Goal: Task Accomplishment & Management: Complete application form

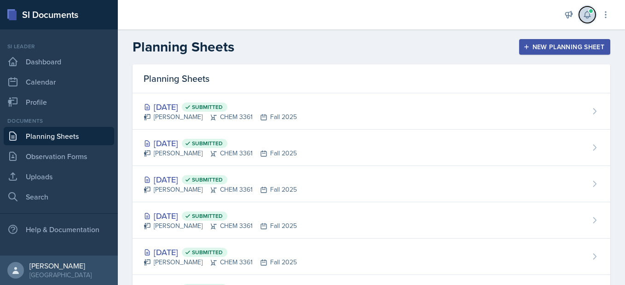
click at [589, 16] on icon at bounding box center [587, 14] width 6 height 7
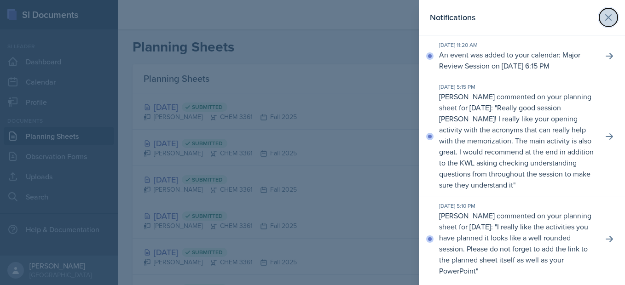
click at [603, 14] on icon at bounding box center [608, 17] width 11 height 11
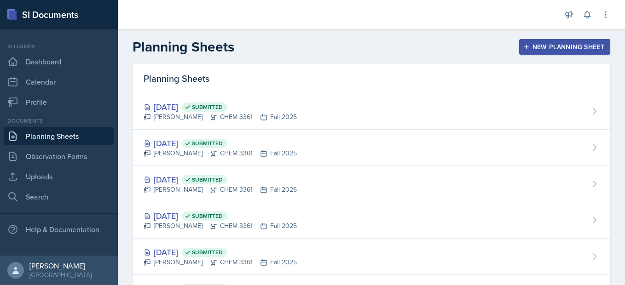
click at [592, 44] on div "New Planning Sheet" at bounding box center [564, 46] width 79 height 7
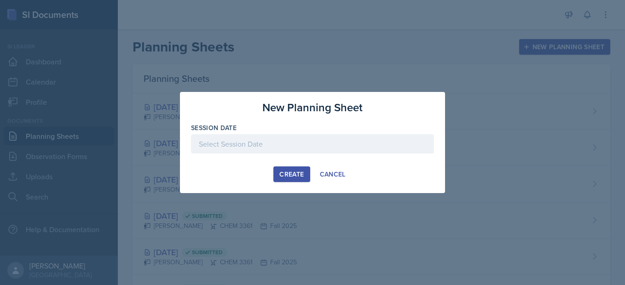
click at [374, 148] on div at bounding box center [312, 143] width 243 height 19
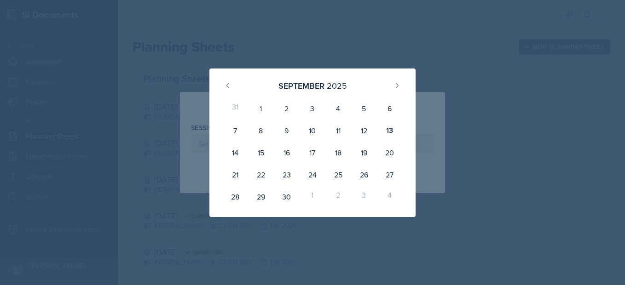
click at [141, 66] on div at bounding box center [312, 142] width 625 height 285
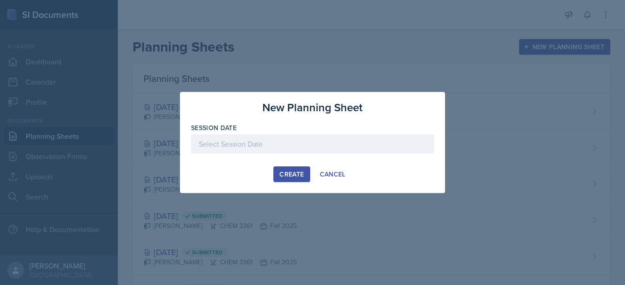
click at [244, 142] on div at bounding box center [312, 143] width 243 height 19
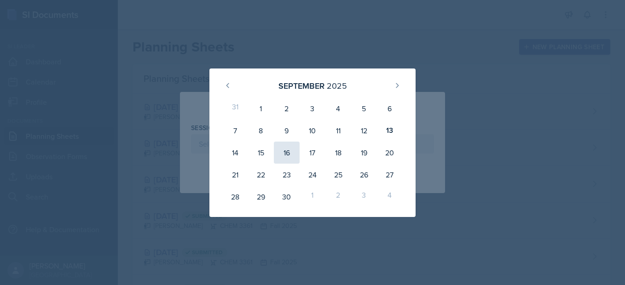
click at [286, 153] on div "16" at bounding box center [287, 153] width 26 height 22
type input "[DATE]"
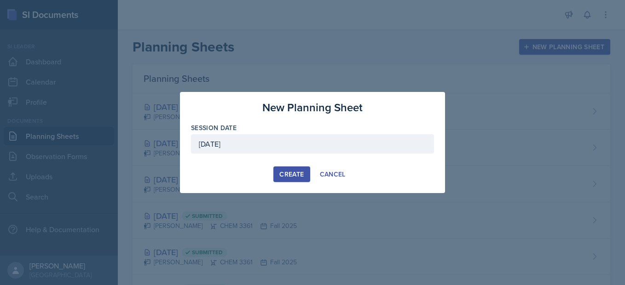
click at [282, 175] on div "Create" at bounding box center [291, 174] width 24 height 7
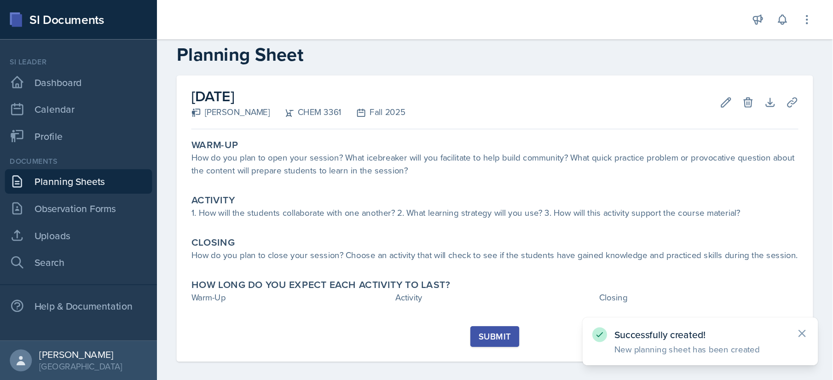
scroll to position [24, 0]
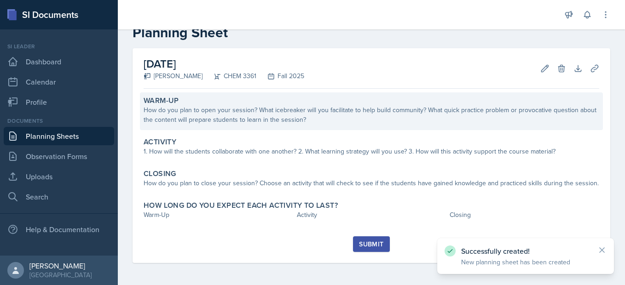
click at [282, 112] on div "How do you plan to open your session? What icebreaker will you facilitate to he…" at bounding box center [371, 114] width 455 height 19
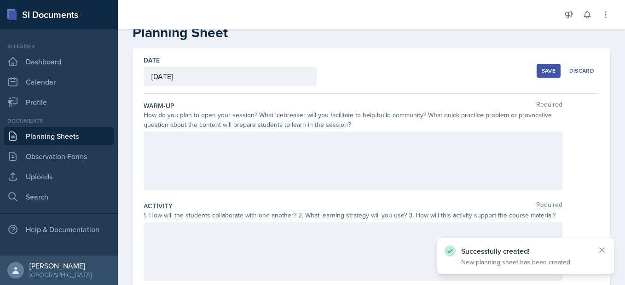
click at [275, 137] on div at bounding box center [353, 161] width 419 height 59
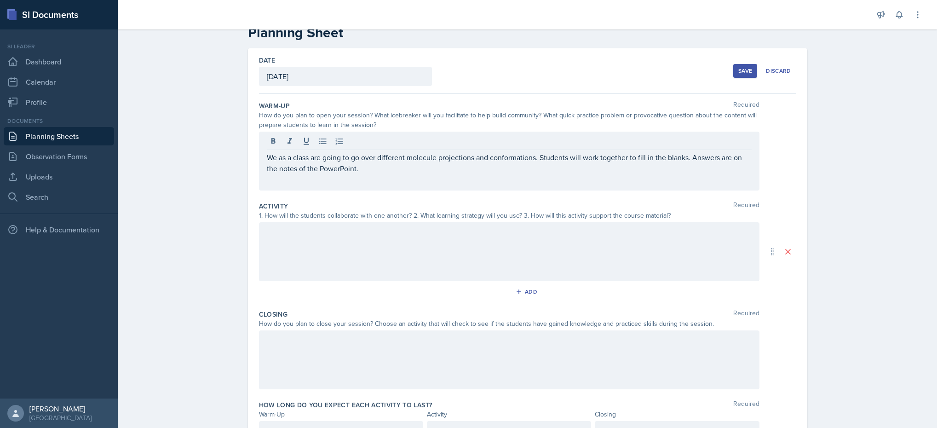
click at [297, 252] on div at bounding box center [509, 251] width 500 height 59
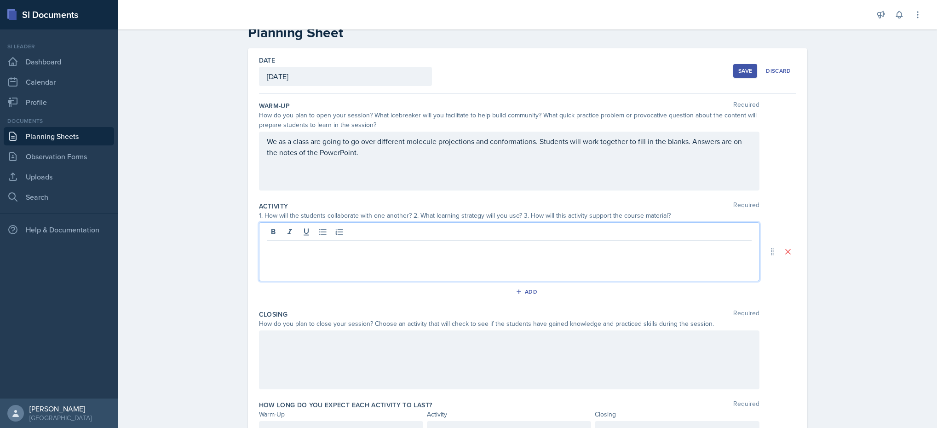
scroll to position [40, 0]
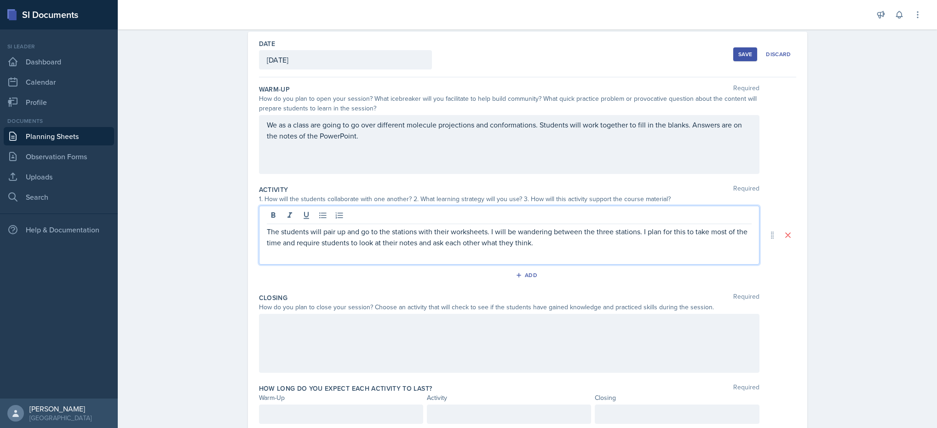
click at [534, 236] on p "The students will pair up and go to the stations with their worksheets. I will …" at bounding box center [509, 237] width 485 height 22
click at [531, 245] on p "The students will pair up and go to the stations with their worksheets. I will …" at bounding box center [509, 237] width 485 height 22
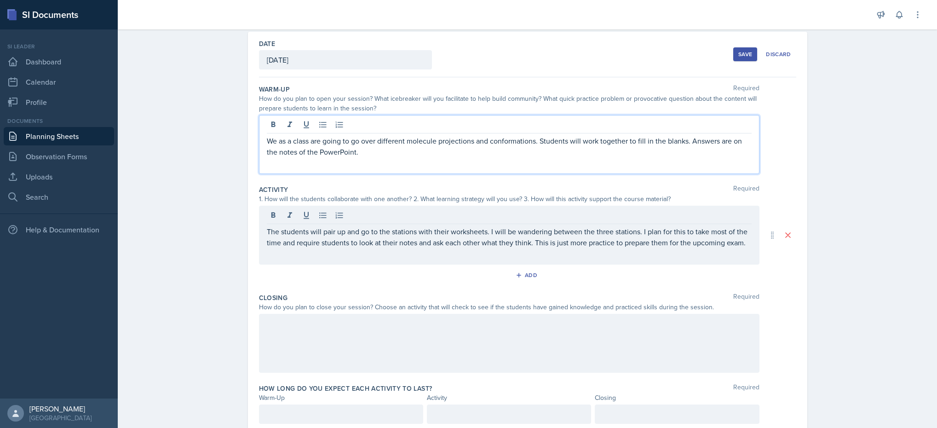
click at [387, 134] on div "We as a class are going to go over different molecule projections and conformat…" at bounding box center [509, 144] width 500 height 59
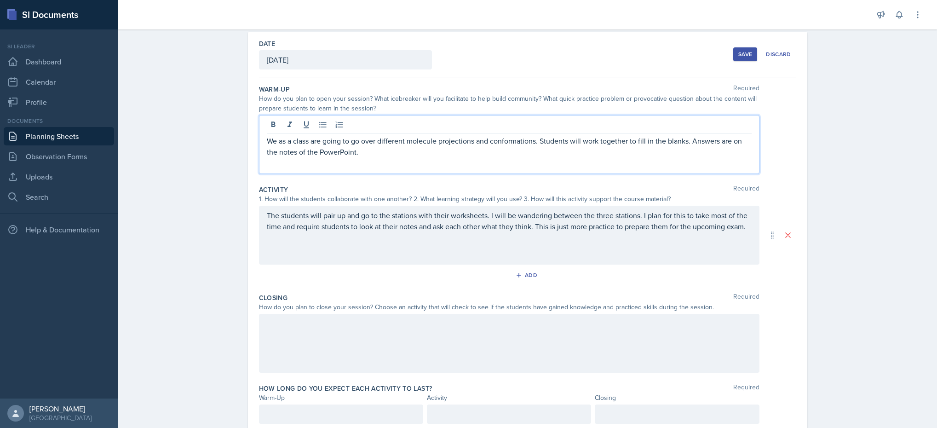
click at [372, 170] on div "We as a class are going to go over different molecule projections and conformat…" at bounding box center [509, 144] width 500 height 59
click at [370, 159] on div "We as a class are going to go over different molecule projections and conformat…" at bounding box center [509, 144] width 500 height 59
click at [267, 216] on p "The students will pair up and go to the stations with their worksheets. I will …" at bounding box center [509, 221] width 485 height 22
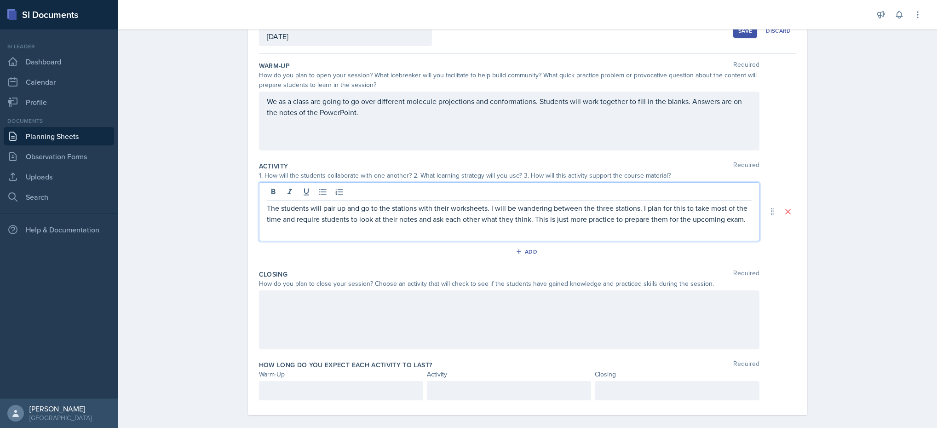
scroll to position [75, 0]
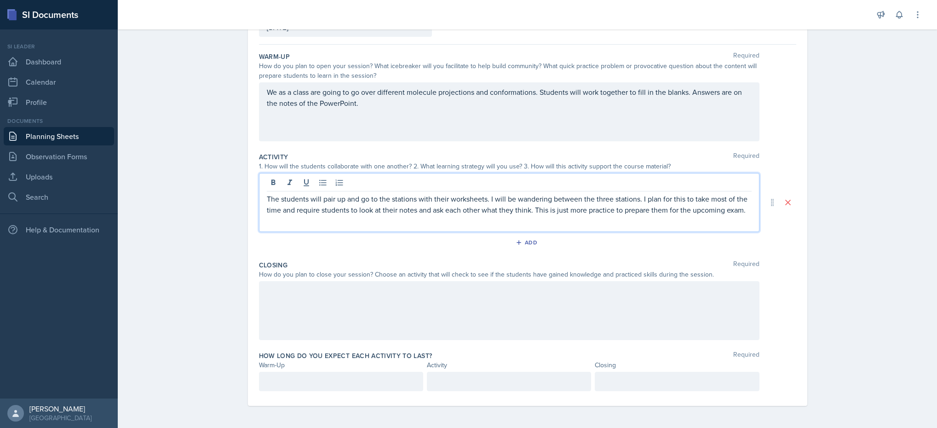
click at [355, 285] on div at bounding box center [509, 310] width 500 height 59
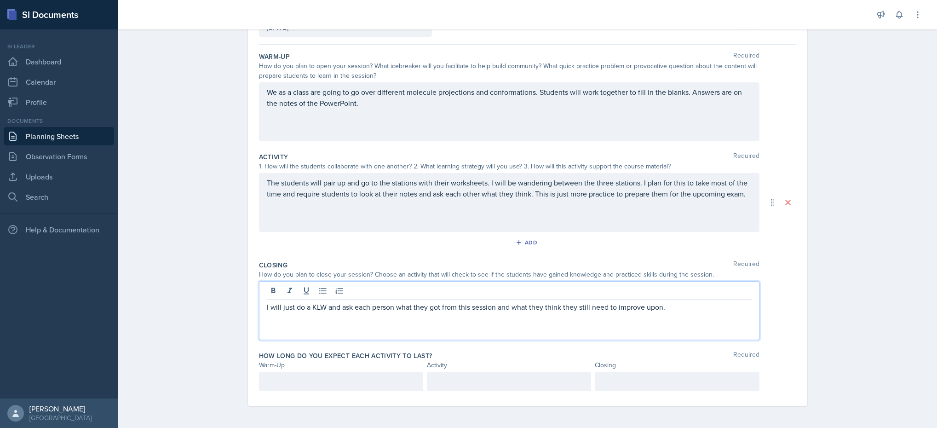
click at [315, 285] on p at bounding box center [341, 381] width 149 height 11
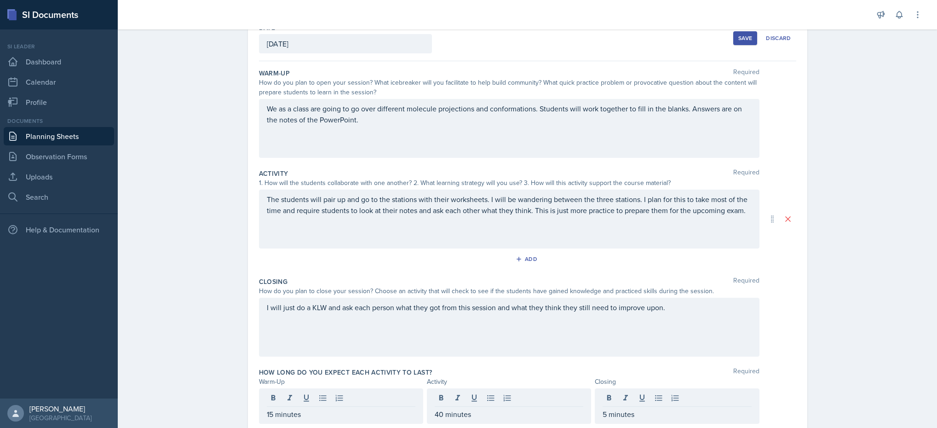
scroll to position [0, 0]
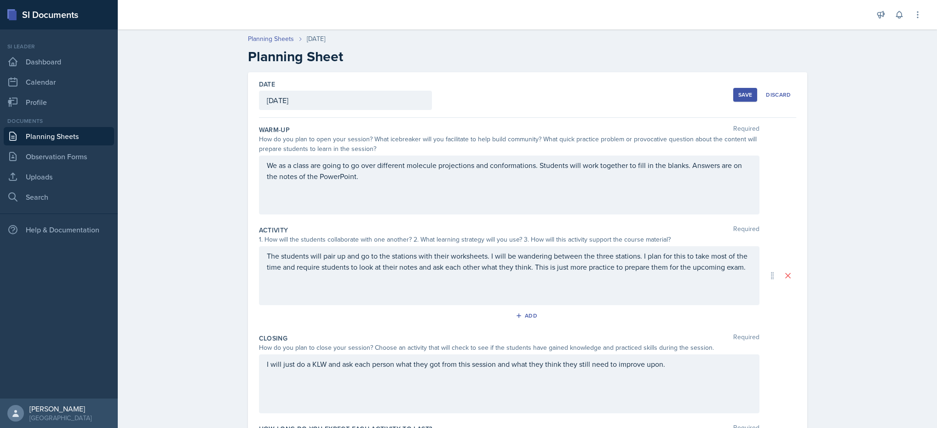
click at [624, 90] on button "Save" at bounding box center [745, 95] width 24 height 14
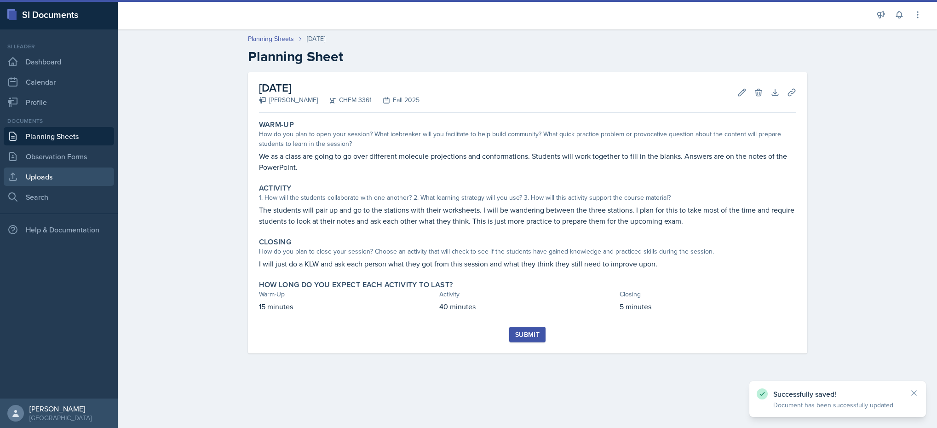
click at [75, 173] on link "Uploads" at bounding box center [59, 176] width 110 height 18
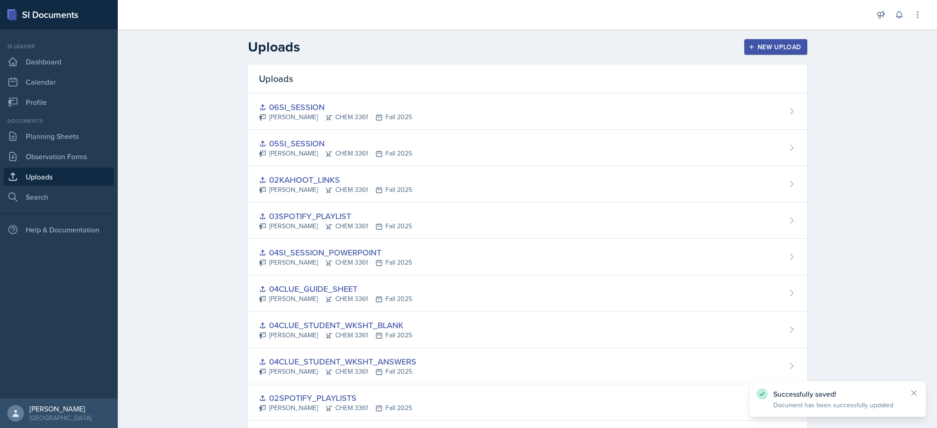
click at [624, 43] on div "New Upload" at bounding box center [775, 46] width 51 height 7
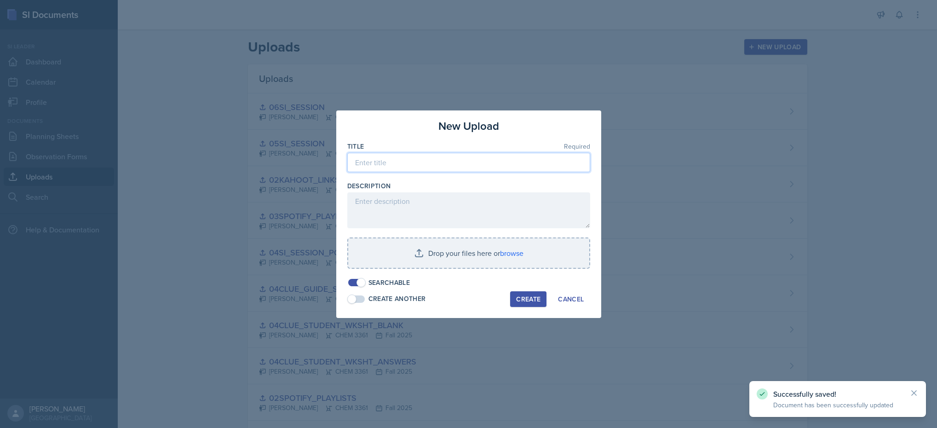
click at [546, 171] on input at bounding box center [468, 162] width 243 height 19
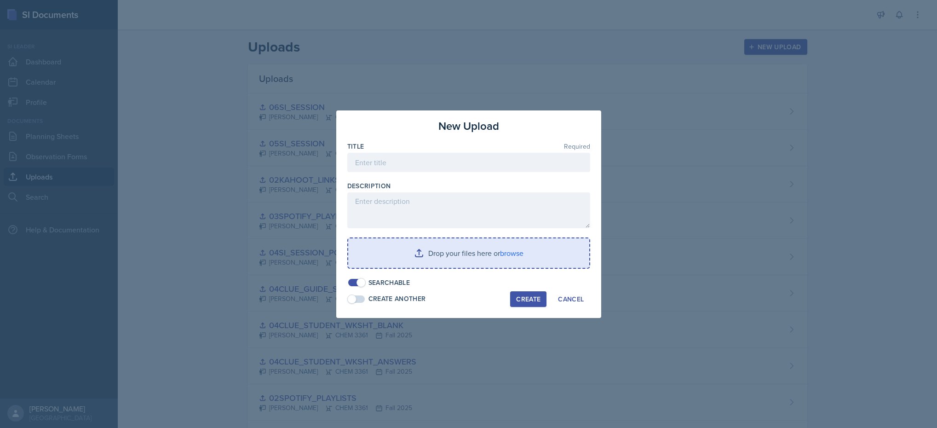
click at [431, 247] on input "file" at bounding box center [468, 252] width 241 height 29
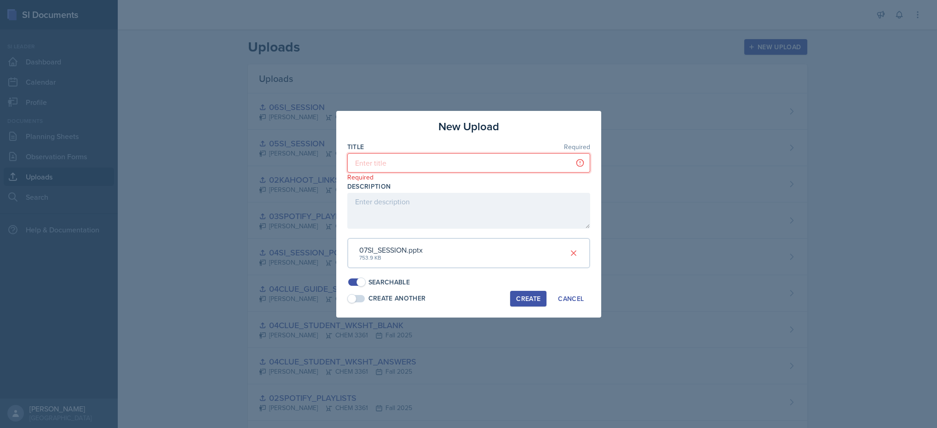
click at [432, 169] on input at bounding box center [468, 162] width 243 height 19
type input "07SI_SESSION"
click at [514, 285] on button "Create" at bounding box center [528, 299] width 36 height 16
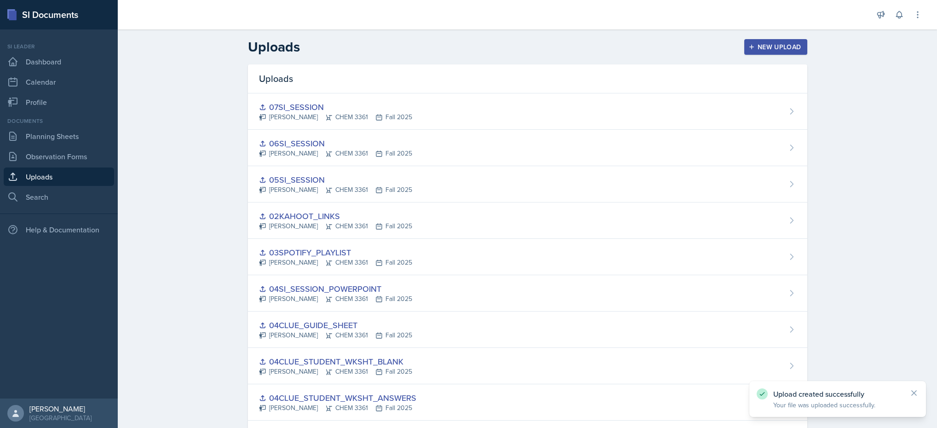
click at [624, 47] on icon "button" at bounding box center [751, 47] width 6 height 6
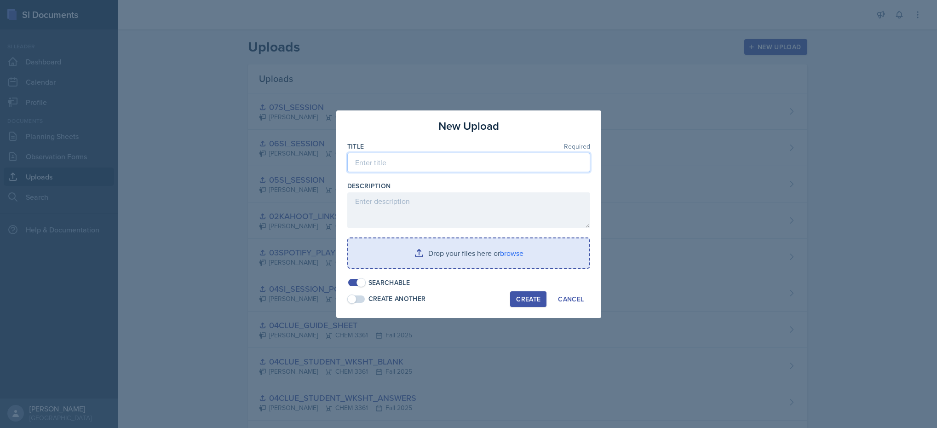
click at [507, 168] on input at bounding box center [468, 162] width 243 height 19
type input "0"
click at [488, 248] on input "file" at bounding box center [468, 252] width 241 height 29
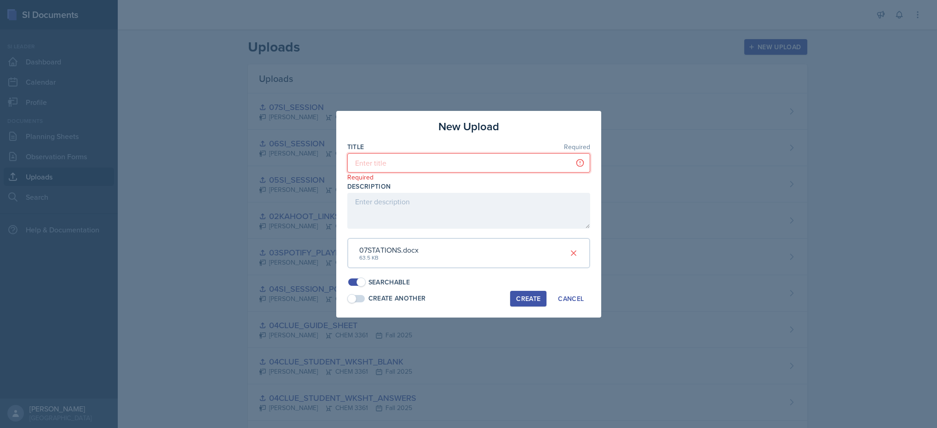
click at [435, 167] on input at bounding box center [468, 162] width 243 height 19
type input "07STATIONS"
click at [526, 285] on button "Create" at bounding box center [528, 299] width 36 height 16
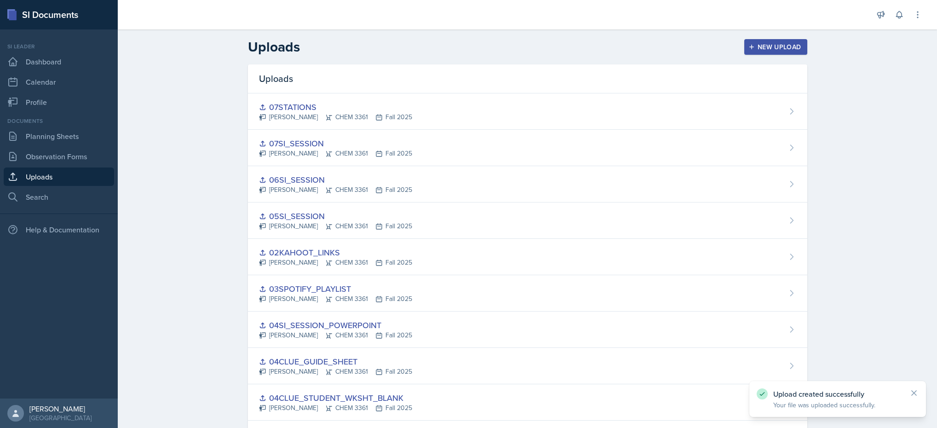
click at [624, 39] on button "New Upload" at bounding box center [775, 47] width 63 height 16
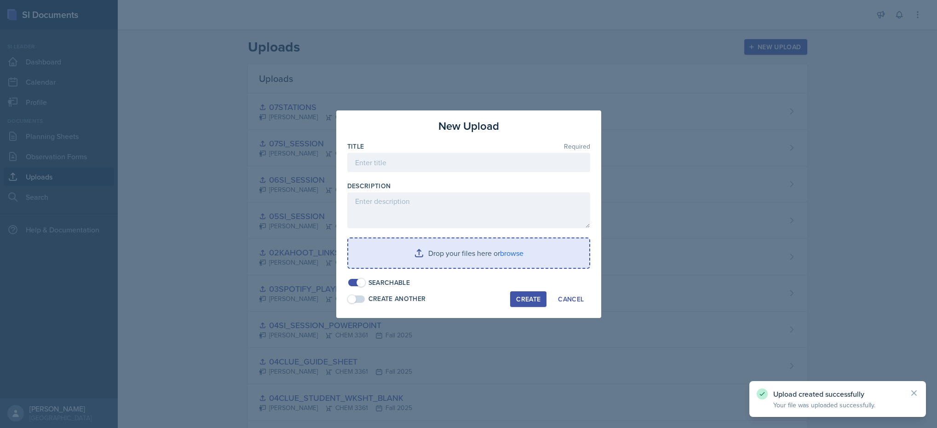
click at [475, 252] on input "file" at bounding box center [468, 252] width 241 height 29
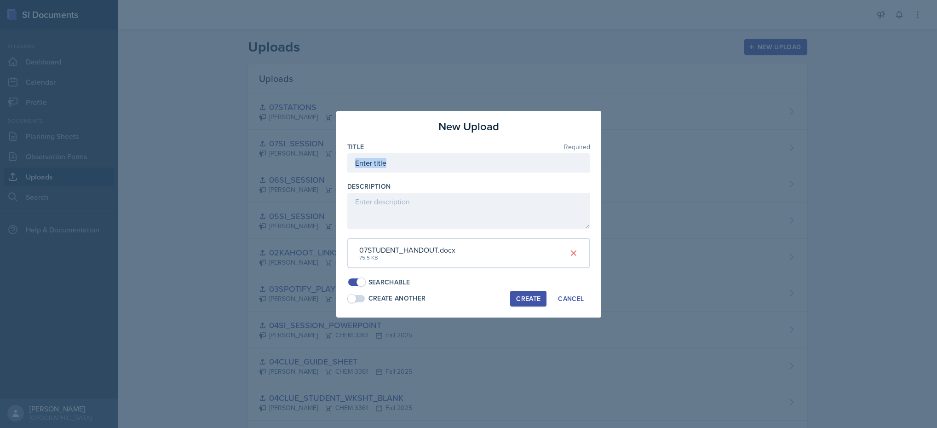
click at [434, 171] on div "Title Required" at bounding box center [468, 162] width 243 height 40
click at [433, 171] on input at bounding box center [468, 162] width 243 height 19
type input "07STUDENT_HANDOUT"
click at [522, 285] on div "Create" at bounding box center [528, 298] width 24 height 7
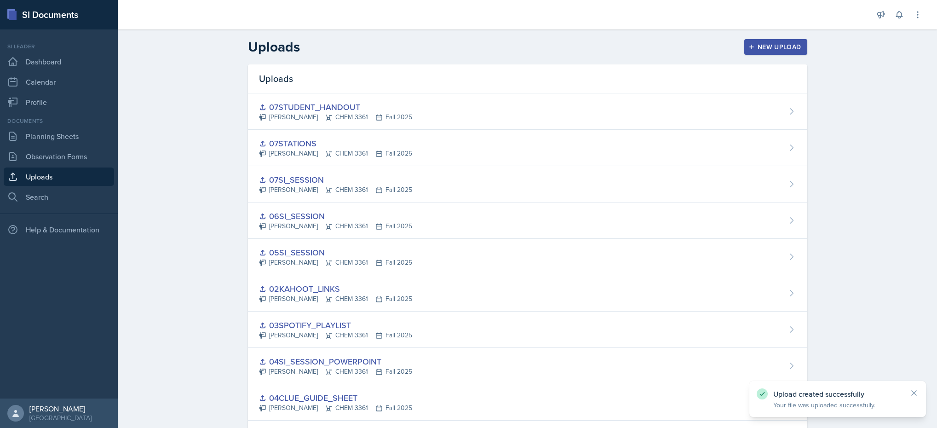
click at [624, 48] on div "New Upload" at bounding box center [775, 46] width 51 height 7
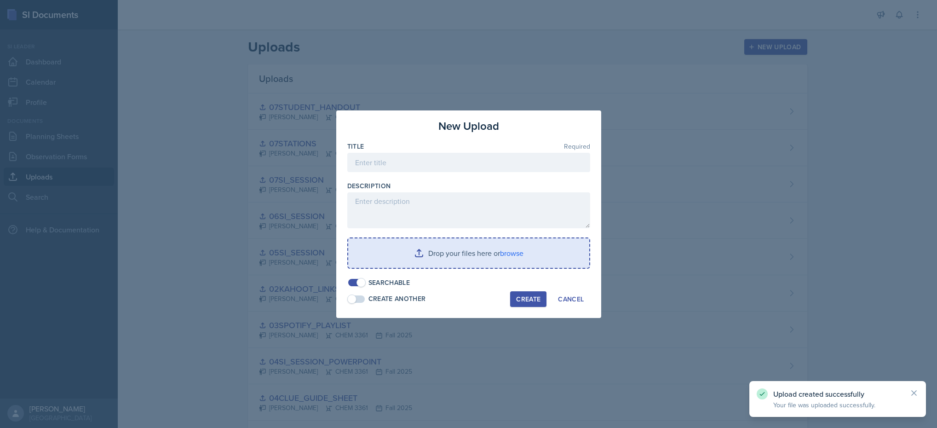
click at [503, 246] on input "file" at bounding box center [468, 252] width 241 height 29
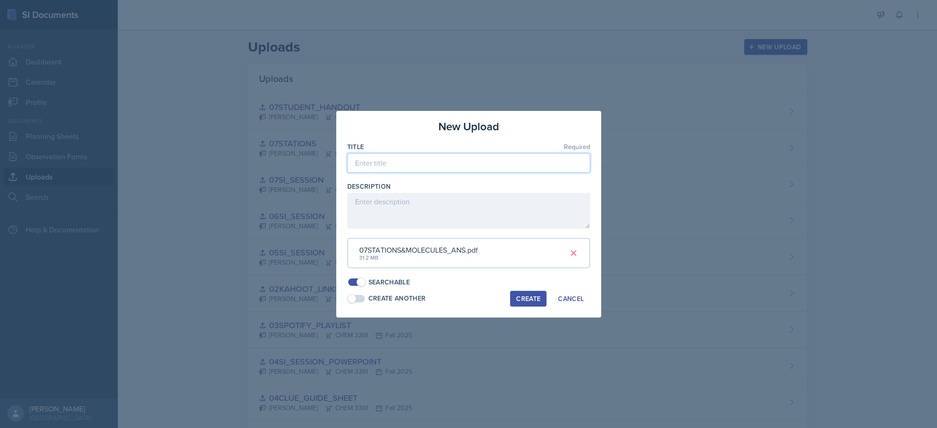
click at [447, 163] on input at bounding box center [468, 162] width 243 height 19
type input "07STATIONS&MOLECULES_ANS"
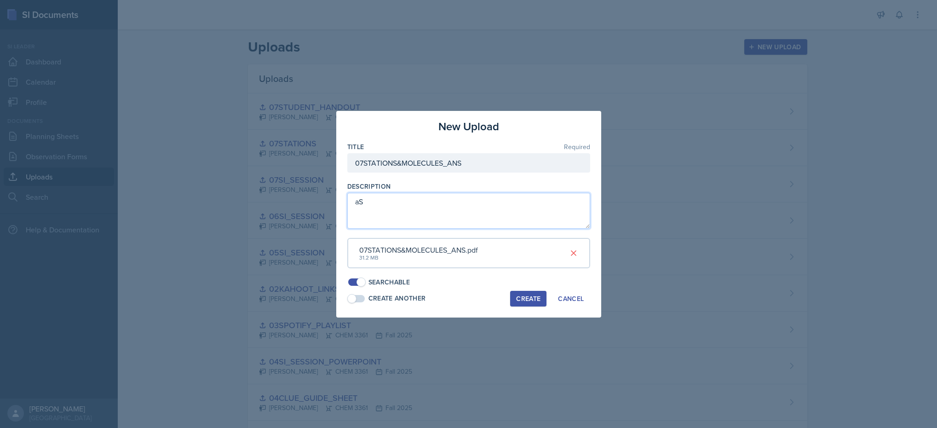
type textarea "a"
type textarea "Shows the molecules at each station and where they are assigned. The answers ar…"
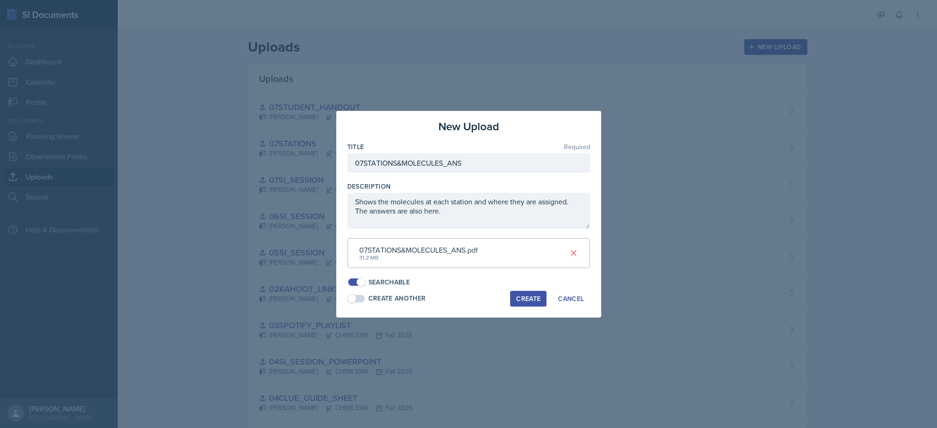
click at [523, 285] on div "Create" at bounding box center [528, 298] width 24 height 7
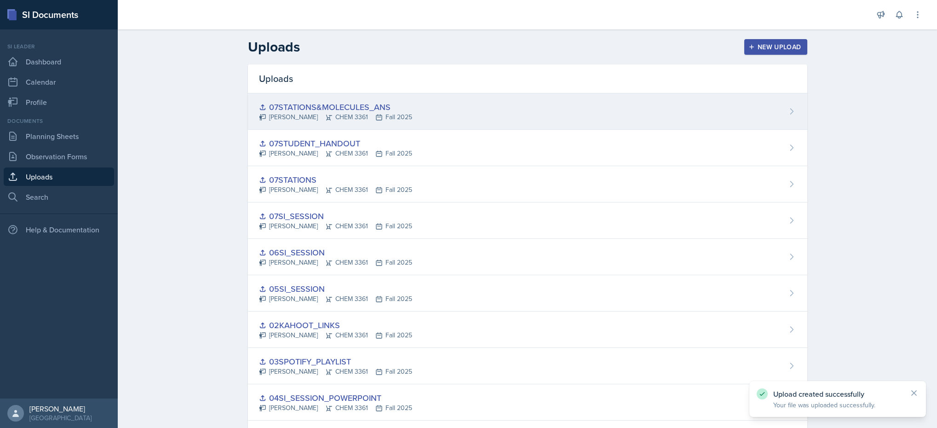
click at [401, 119] on div "[PERSON_NAME] CHEM 3361 Fall 2025" at bounding box center [335, 117] width 153 height 10
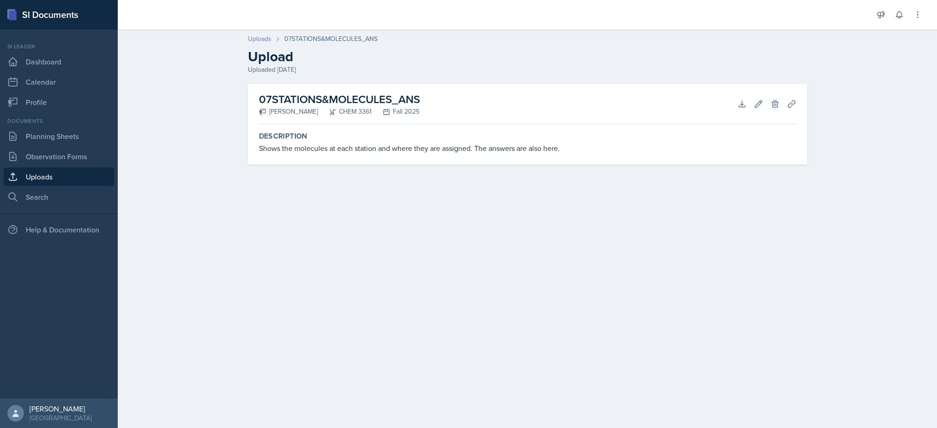
click at [257, 40] on link "Uploads" at bounding box center [259, 39] width 23 height 10
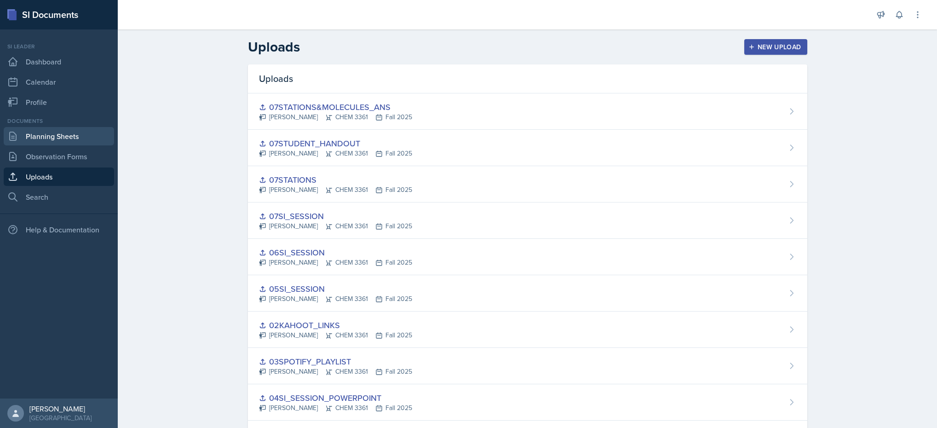
click at [112, 133] on link "Planning Sheets" at bounding box center [59, 136] width 110 height 18
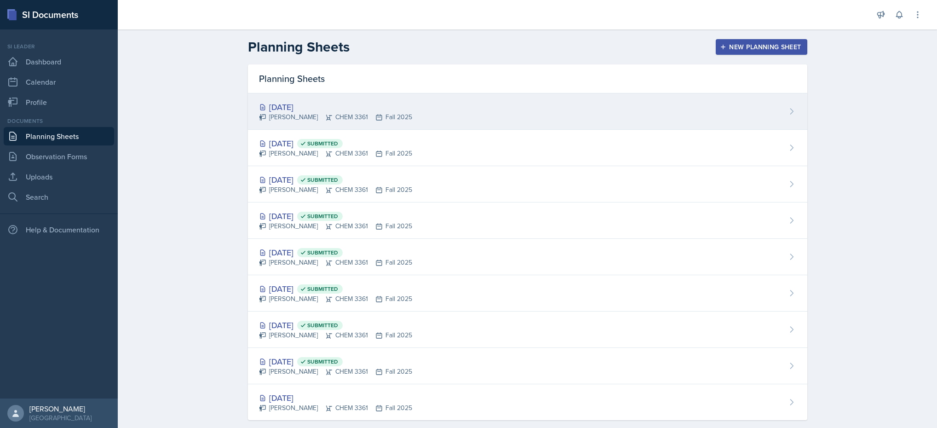
click at [490, 117] on div "[DATE] [PERSON_NAME] CHEM 3361 Fall 2025" at bounding box center [527, 111] width 559 height 36
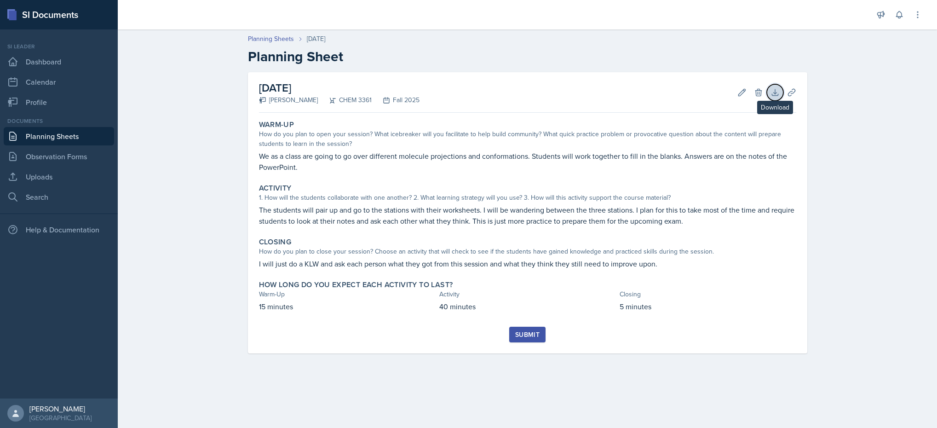
click at [624, 94] on icon at bounding box center [774, 92] width 9 height 9
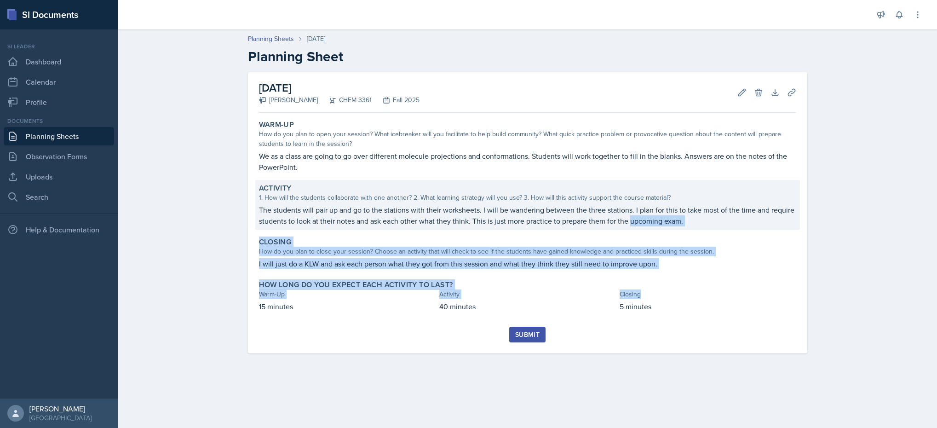
drag, startPoint x: 646, startPoint y: 291, endPoint x: 632, endPoint y: 225, distance: 67.2
click at [624, 225] on div "Warm-Up How do you plan to open your session? What icebreaker will you facilita…" at bounding box center [527, 221] width 537 height 210
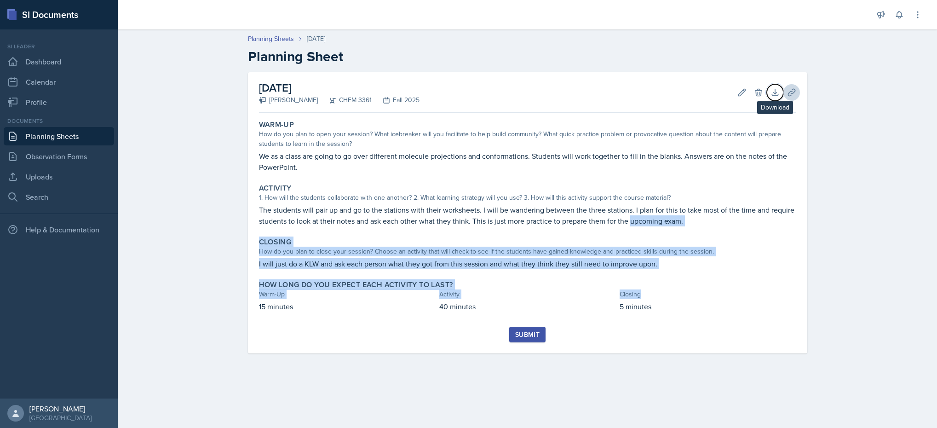
drag, startPoint x: 632, startPoint y: 225, endPoint x: 788, endPoint y: 94, distance: 203.7
click at [624, 94] on div "Download Uploads" at bounding box center [779, 92] width 33 height 9
click at [624, 94] on icon at bounding box center [791, 92] width 9 height 9
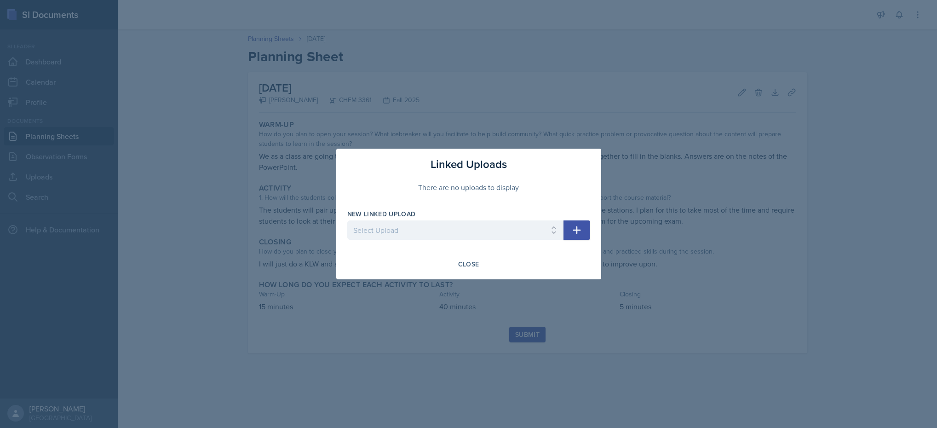
click at [543, 209] on div "New Linked Upload" at bounding box center [455, 213] width 216 height 9
click at [530, 224] on select "Select Upload 01MOCK_SESSION_POPO 02STUDY_STRATS_SI 01SI_SESSION 02SI_SESSION 0…" at bounding box center [455, 229] width 216 height 19
select select "ba39ccd1-2d78-4361-8d49-7fa5f654eadf"
click at [347, 220] on select "Select Upload 01MOCK_SESSION_POPO 02STUDY_STRATS_SI 01SI_SESSION 02SI_SESSION 0…" at bounding box center [455, 229] width 216 height 19
click at [569, 229] on button "button" at bounding box center [576, 229] width 27 height 19
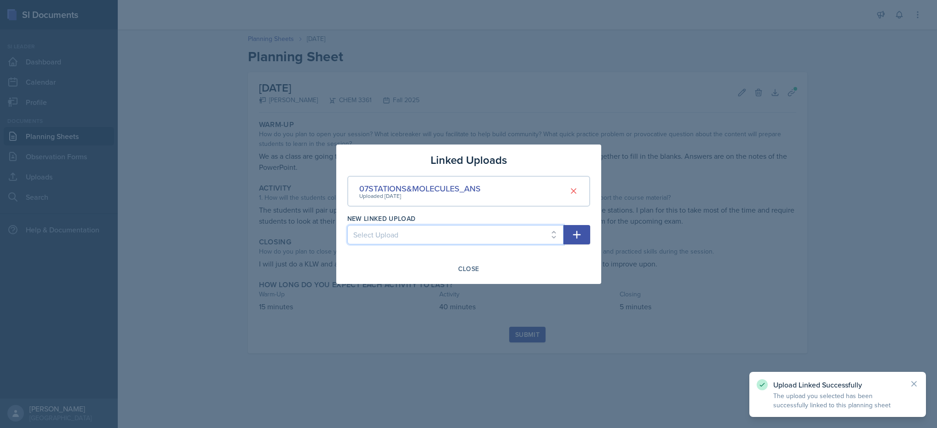
click at [540, 238] on select "Select Upload 01MOCK_SESSION_POPO 02STUDY_STRATS_SI 01SI_SESSION 02SI_SESSION 0…" at bounding box center [455, 234] width 216 height 19
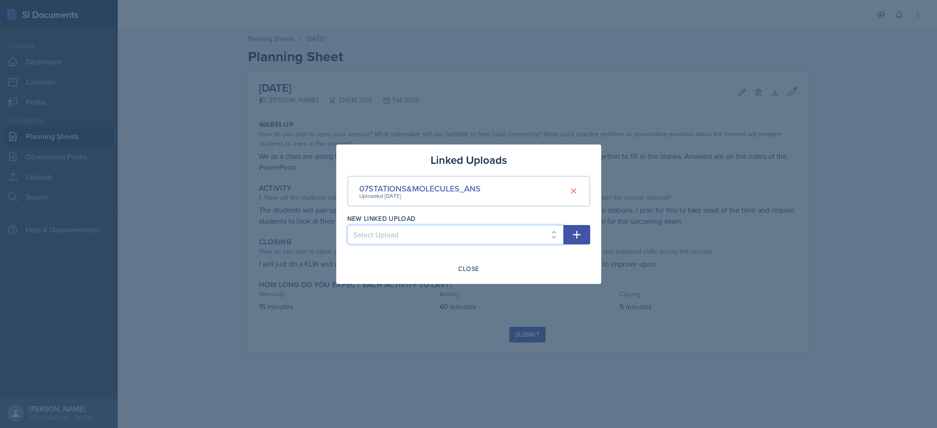
select select "9677bfbf-69d2-4390-8290-90add247cca3"
click at [347, 225] on select "Select Upload 01MOCK_SESSION_POPO 02STUDY_STRATS_SI 01SI_SESSION 02SI_SESSION 0…" at bounding box center [455, 234] width 216 height 19
click at [572, 228] on button "button" at bounding box center [576, 234] width 27 height 19
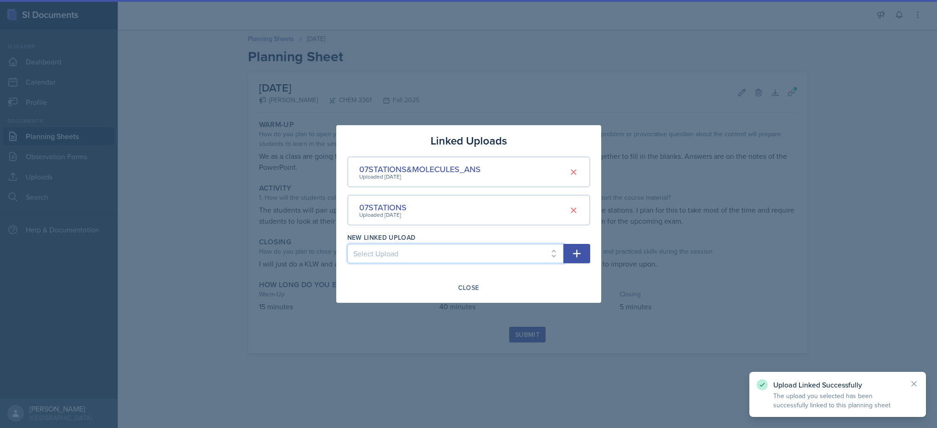
click at [501, 256] on select "Select Upload 01MOCK_SESSION_POPO 02STUDY_STRATS_SI 01SI_SESSION 02SI_SESSION 0…" at bounding box center [455, 253] width 216 height 19
select select "f91437bb-ed04-4dd7-910d-d46e89df3c85"
click at [347, 244] on select "Select Upload 01MOCK_SESSION_POPO 02STUDY_STRATS_SI 01SI_SESSION 02SI_SESSION 0…" at bounding box center [455, 253] width 216 height 19
click at [582, 254] on button "button" at bounding box center [576, 253] width 27 height 19
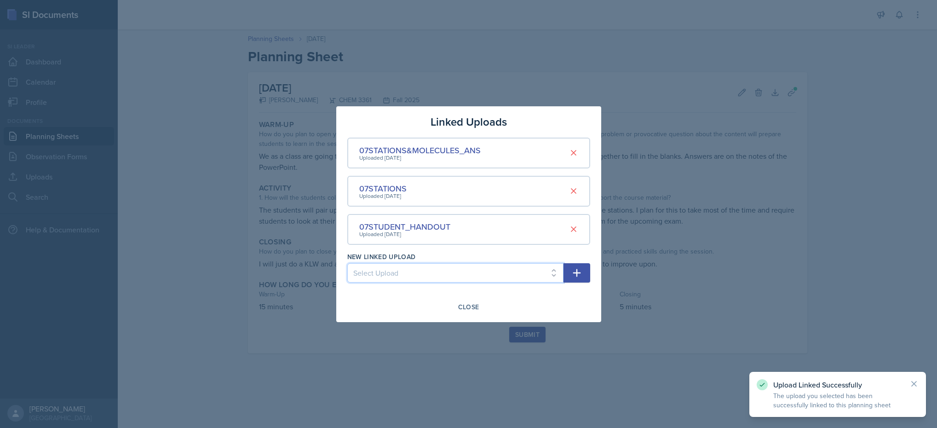
click at [432, 276] on select "Select Upload 01MOCK_SESSION_POPO 02STUDY_STRATS_SI 01SI_SESSION 02SI_SESSION 0…" at bounding box center [455, 272] width 216 height 19
select select "cb235aba-505c-4b25-9a76-18873492bf48"
click at [347, 263] on select "Select Upload 01MOCK_SESSION_POPO 02STUDY_STRATS_SI 01SI_SESSION 02SI_SESSION 0…" at bounding box center [455, 272] width 216 height 19
click at [566, 268] on button "button" at bounding box center [576, 272] width 27 height 19
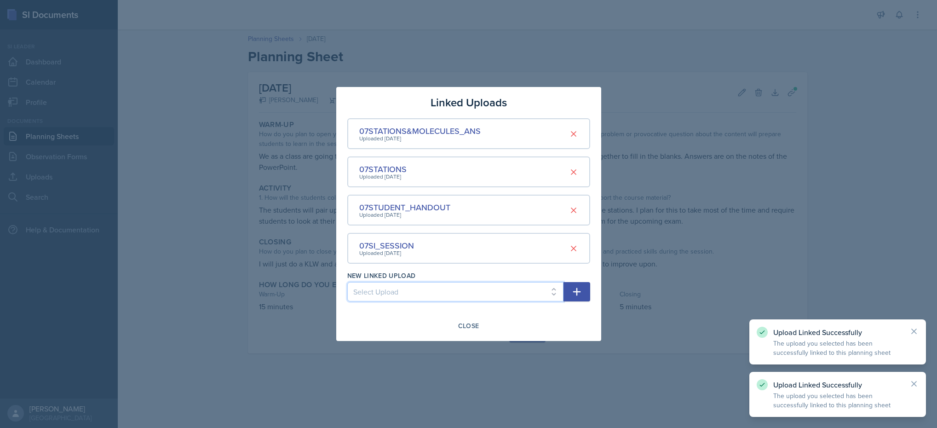
click at [505, 285] on select "Select Upload 01MOCK_SESSION_POPO 02STUDY_STRATS_SI 01SI_SESSION 02SI_SESSION 0…" at bounding box center [455, 291] width 216 height 19
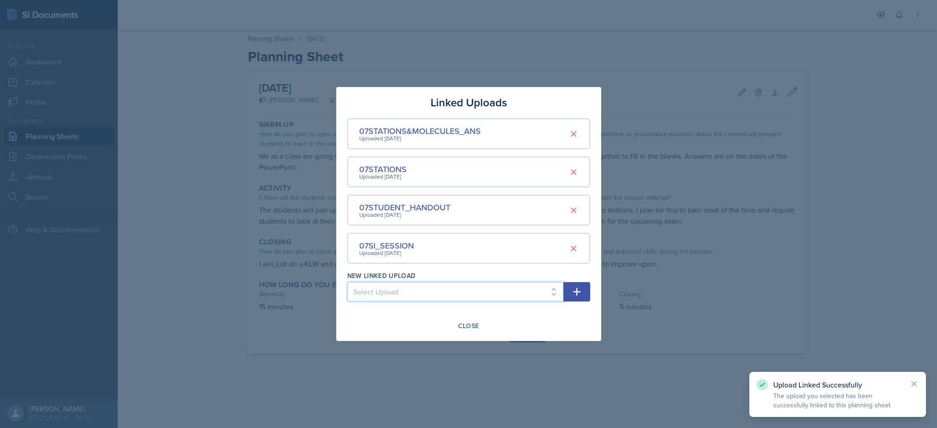
select select "32390d72-05f3-48bd-a0a5-c9db3df23eee"
click at [347, 282] on select "Select Upload 01MOCK_SESSION_POPO 02STUDY_STRATS_SI 01SI_SESSION 02SI_SESSION 0…" at bounding box center [455, 291] width 216 height 19
click at [586, 285] on button "button" at bounding box center [576, 291] width 27 height 19
select select
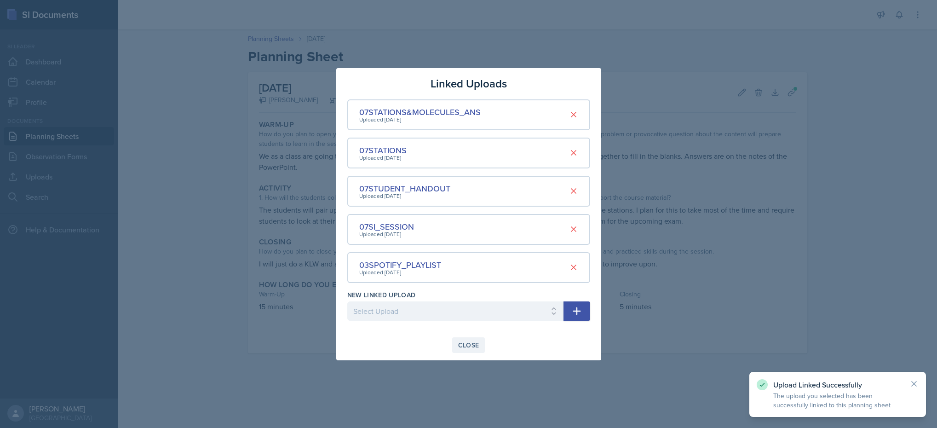
click at [457, 285] on button "Close" at bounding box center [468, 345] width 33 height 16
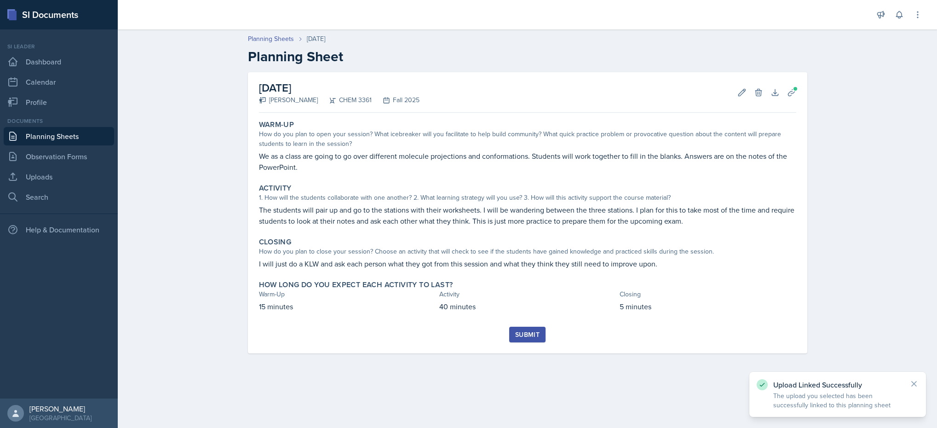
click at [517, 285] on div "Submit" at bounding box center [527, 334] width 24 height 7
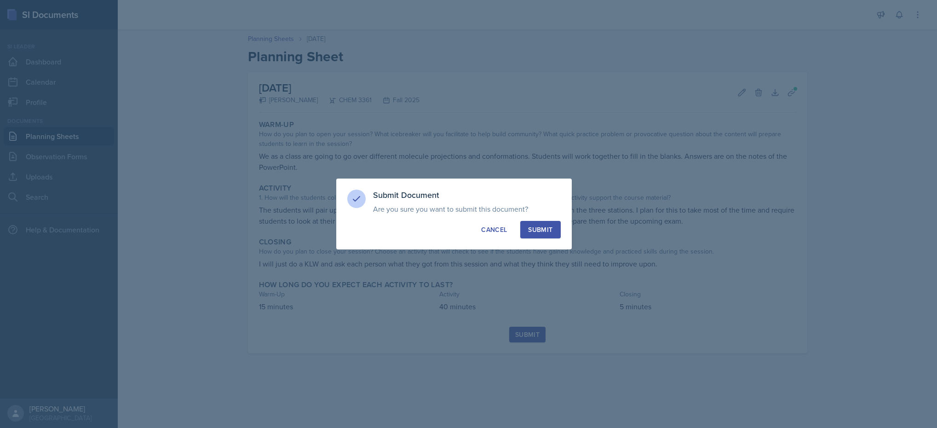
click at [558, 223] on button "Submit" at bounding box center [540, 229] width 40 height 17
click at [554, 227] on button "Submit" at bounding box center [540, 229] width 40 height 17
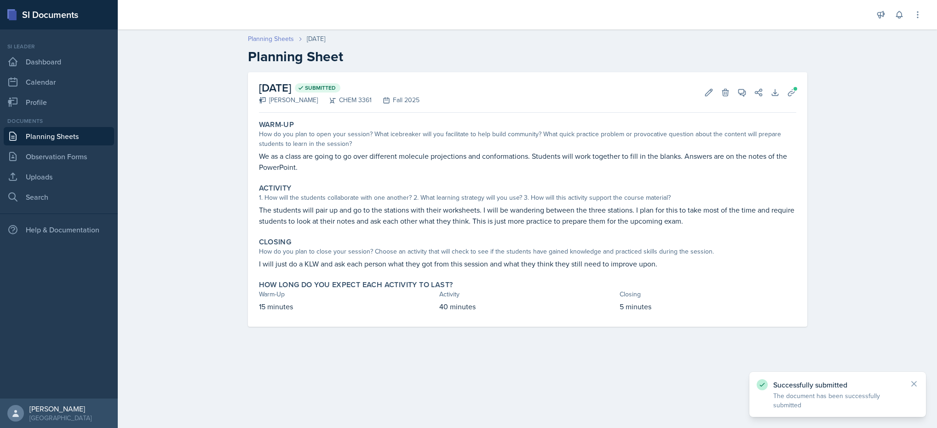
click at [285, 34] on header "Planning Sheets [DATE] Planning Sheet" at bounding box center [527, 49] width 819 height 49
click at [285, 36] on link "Planning Sheets" at bounding box center [271, 39] width 46 height 10
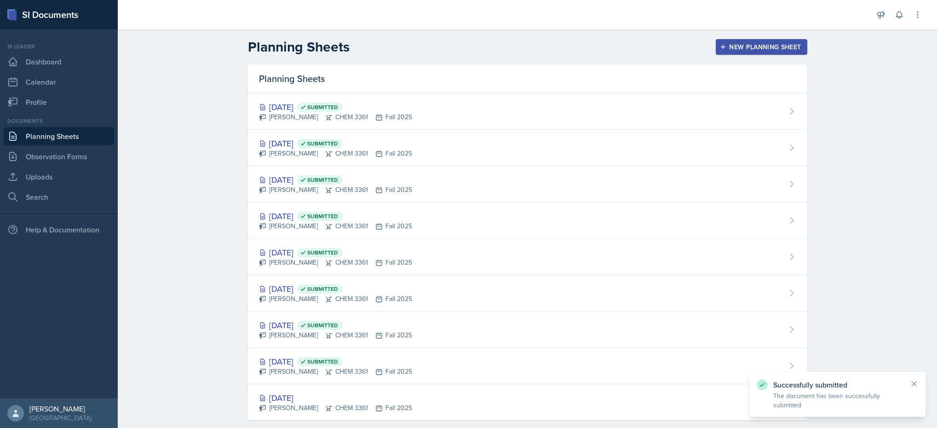
click at [624, 52] on button "New Planning Sheet" at bounding box center [761, 47] width 91 height 16
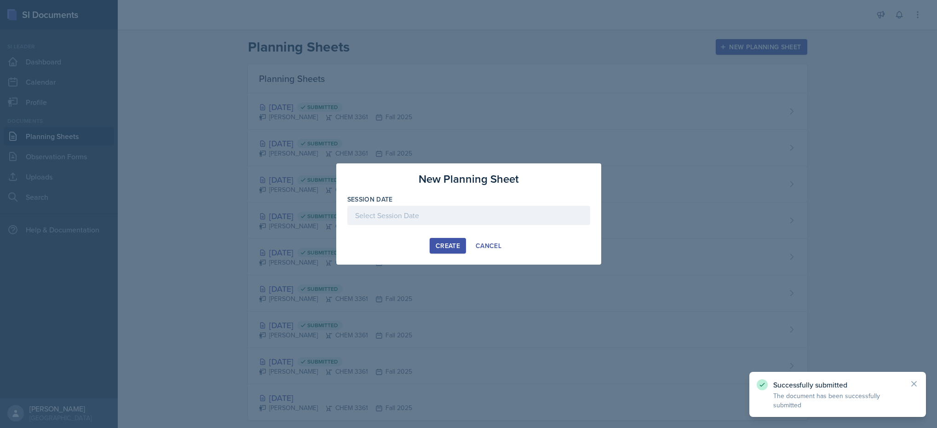
click at [624, 52] on div at bounding box center [468, 214] width 937 height 428
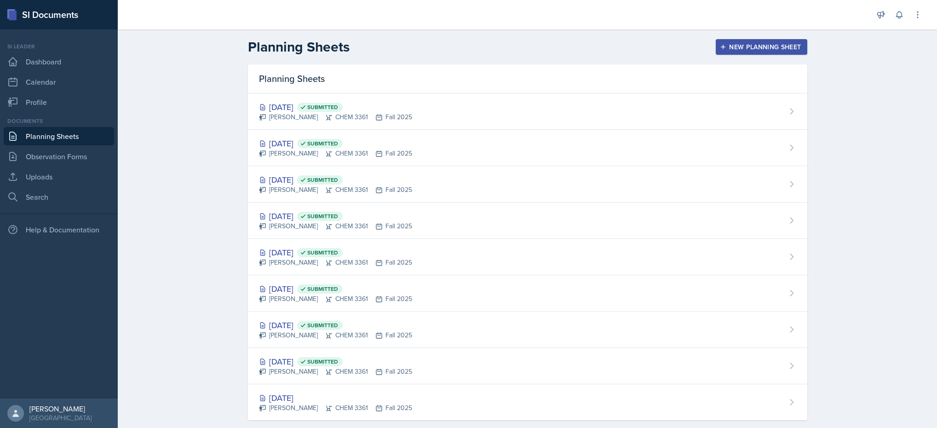
click at [624, 53] on button "New Planning Sheet" at bounding box center [761, 47] width 91 height 16
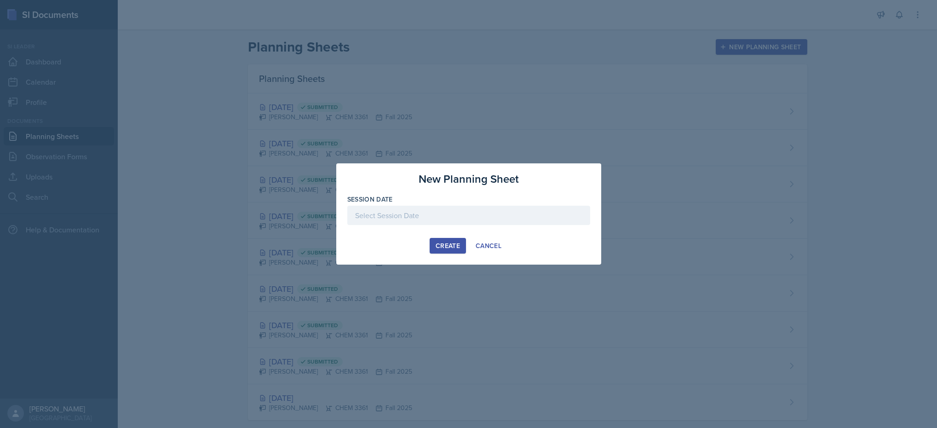
click at [465, 226] on div at bounding box center [468, 229] width 243 height 9
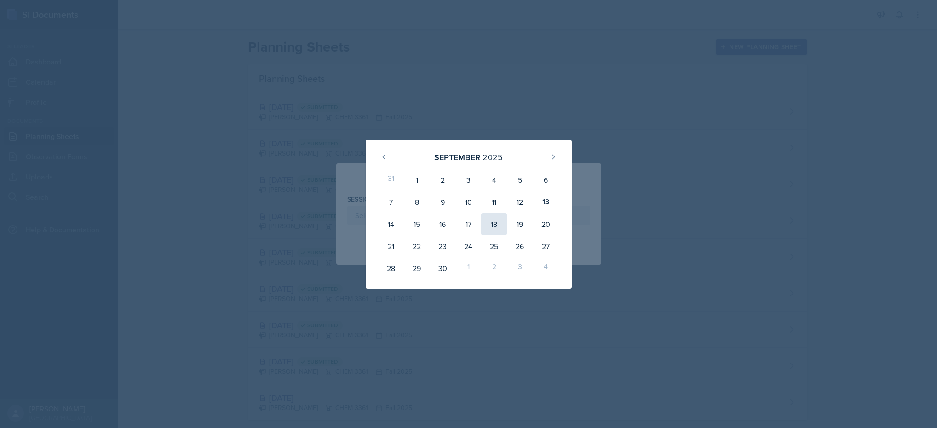
click at [495, 220] on div "18" at bounding box center [494, 224] width 26 height 22
type input "[DATE]"
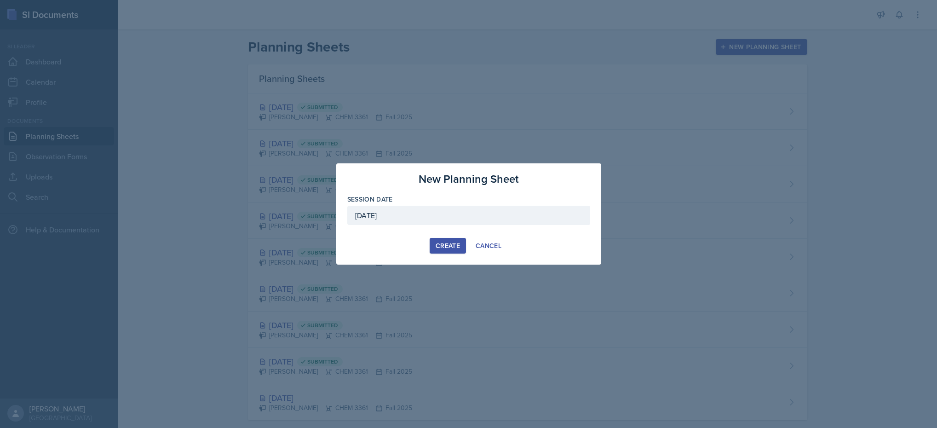
click at [454, 242] on div "Create" at bounding box center [448, 245] width 24 height 7
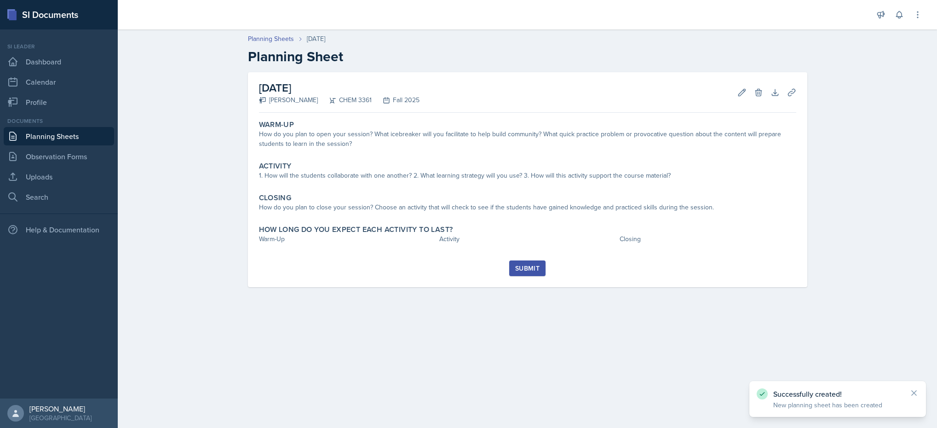
click at [67, 131] on link "Planning Sheets" at bounding box center [59, 136] width 110 height 18
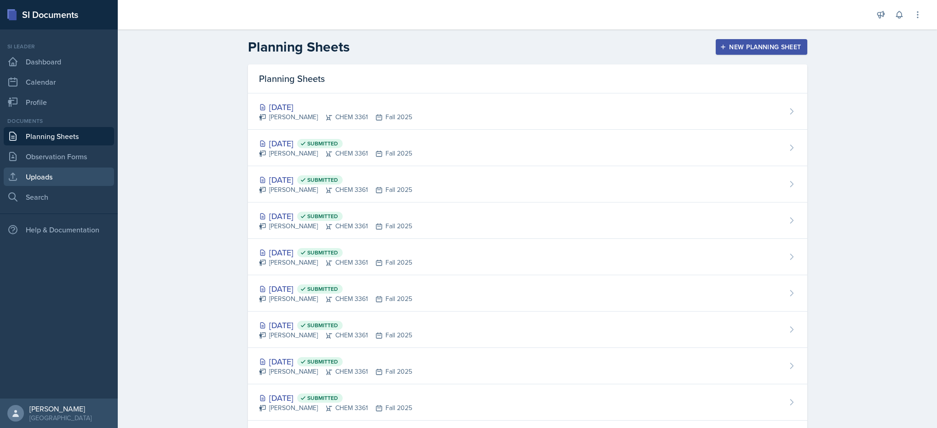
click at [72, 177] on link "Uploads" at bounding box center [59, 176] width 110 height 18
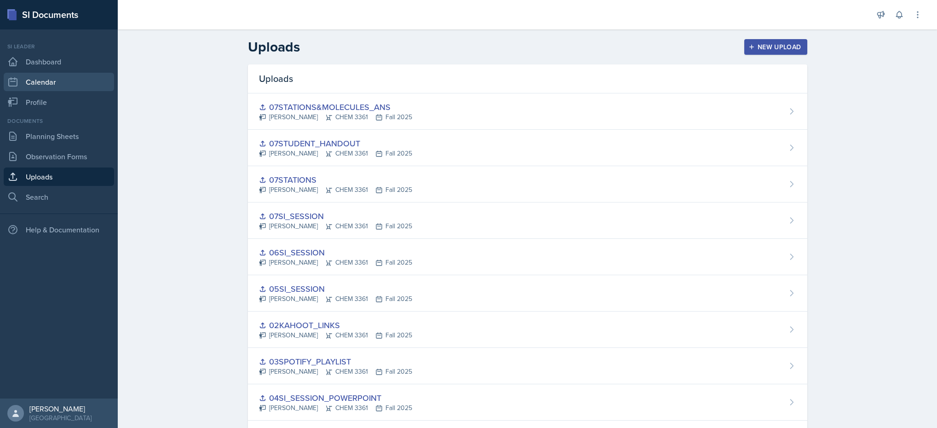
click at [47, 76] on link "Calendar" at bounding box center [59, 82] width 110 height 18
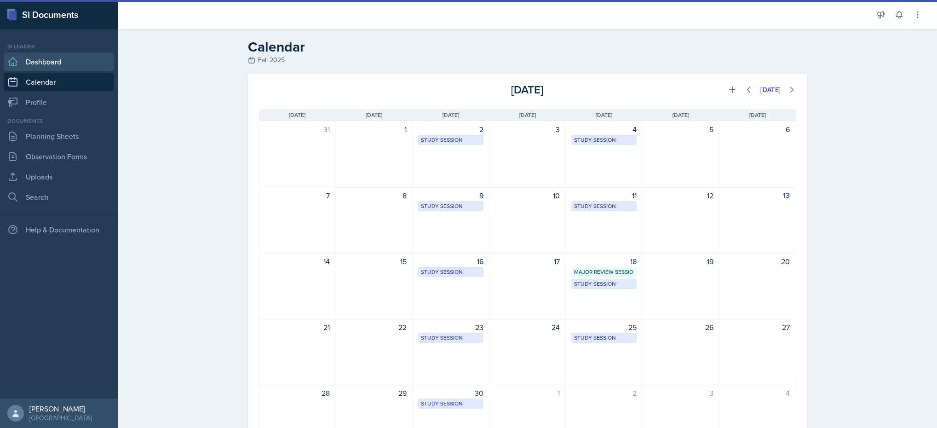
click at [46, 63] on link "Dashboard" at bounding box center [59, 61] width 110 height 18
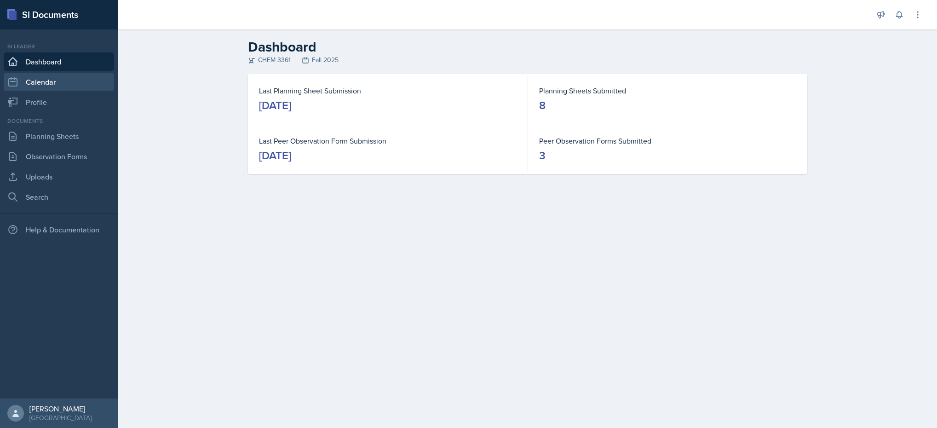
click at [48, 79] on link "Calendar" at bounding box center [59, 82] width 110 height 18
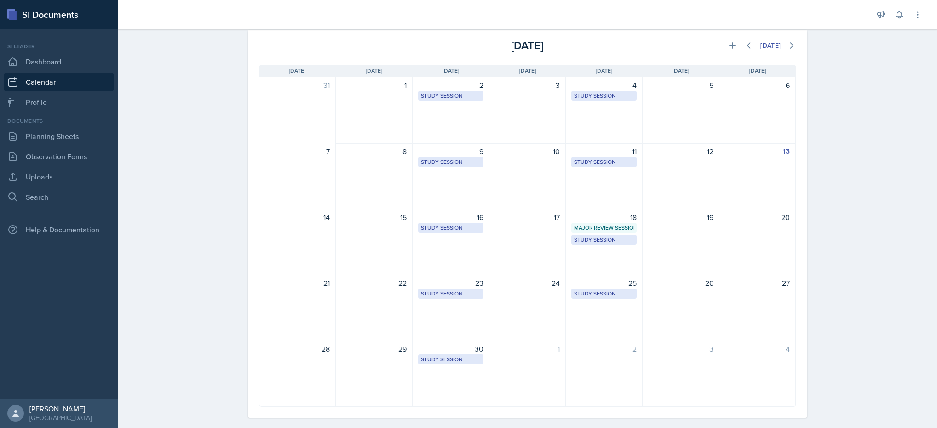
scroll to position [57, 0]
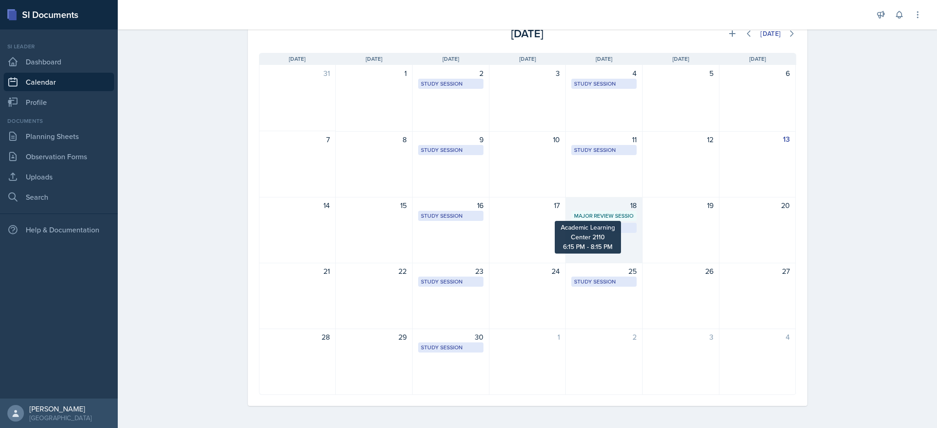
click at [591, 213] on div "Major Review Session" at bounding box center [604, 216] width 60 height 8
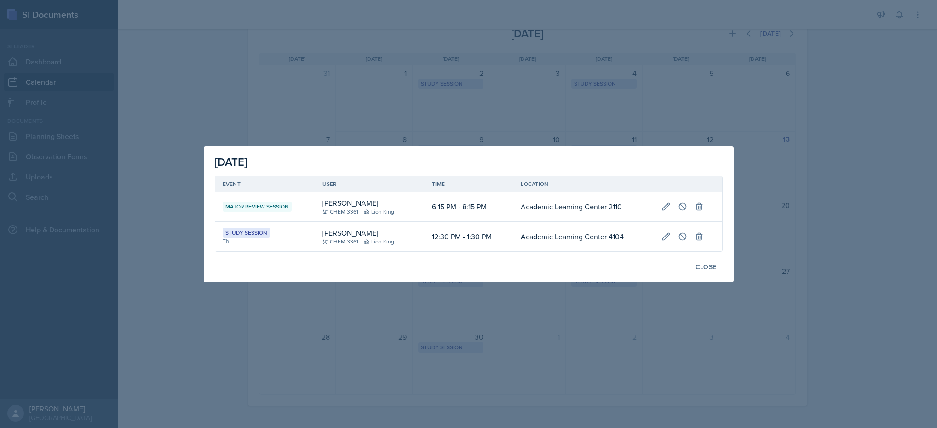
click at [434, 285] on div at bounding box center [468, 214] width 937 height 428
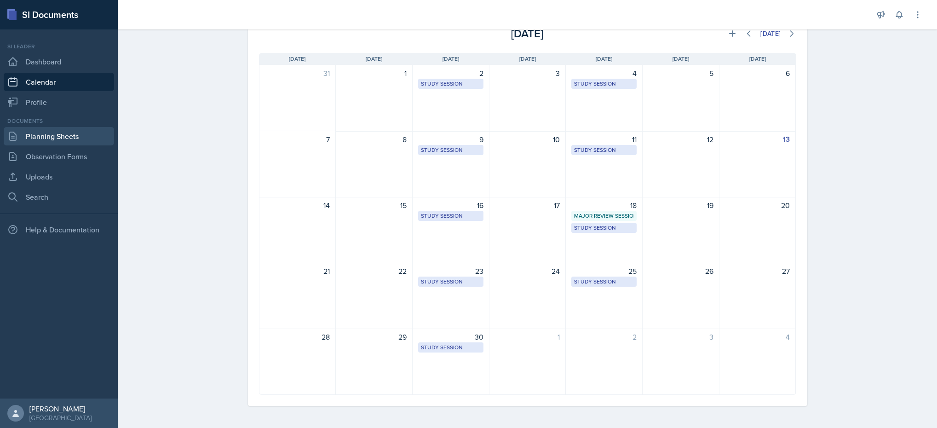
click at [51, 134] on link "Planning Sheets" at bounding box center [59, 136] width 110 height 18
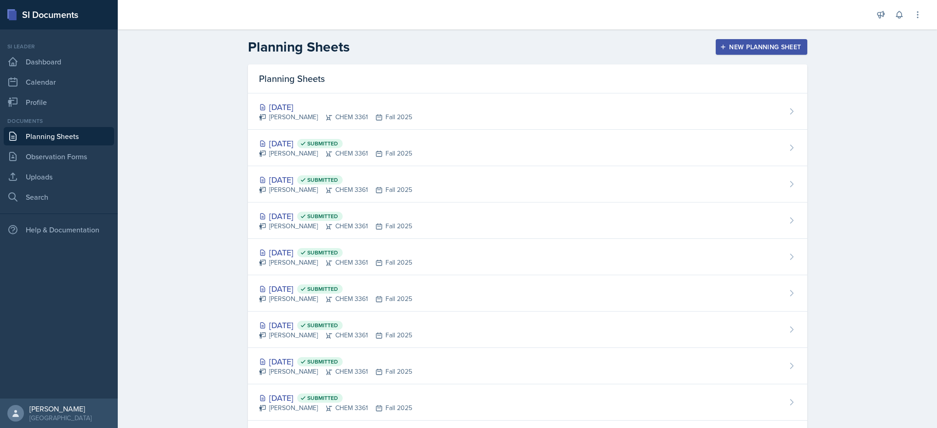
click at [624, 49] on icon "button" at bounding box center [723, 47] width 6 height 6
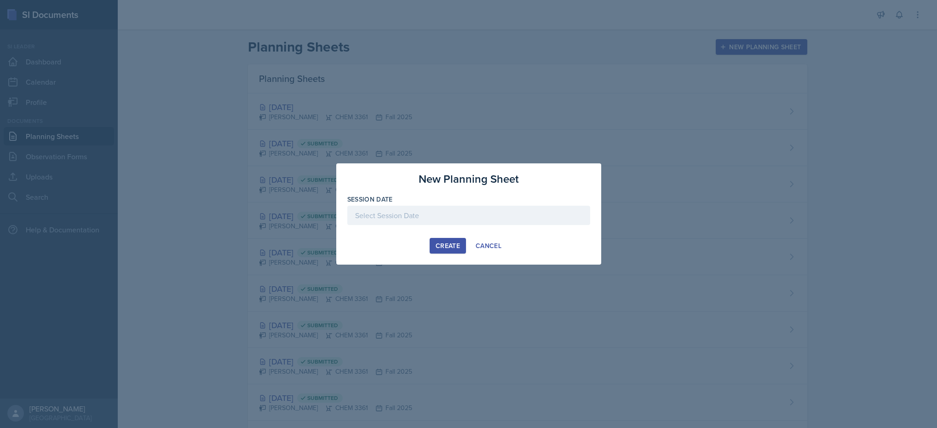
click at [500, 217] on div at bounding box center [468, 215] width 243 height 19
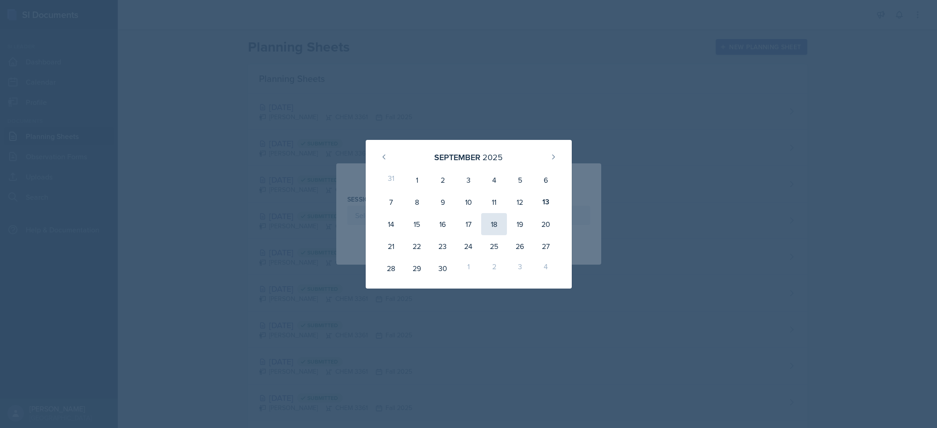
click at [498, 218] on div "18" at bounding box center [494, 224] width 26 height 22
type input "[DATE]"
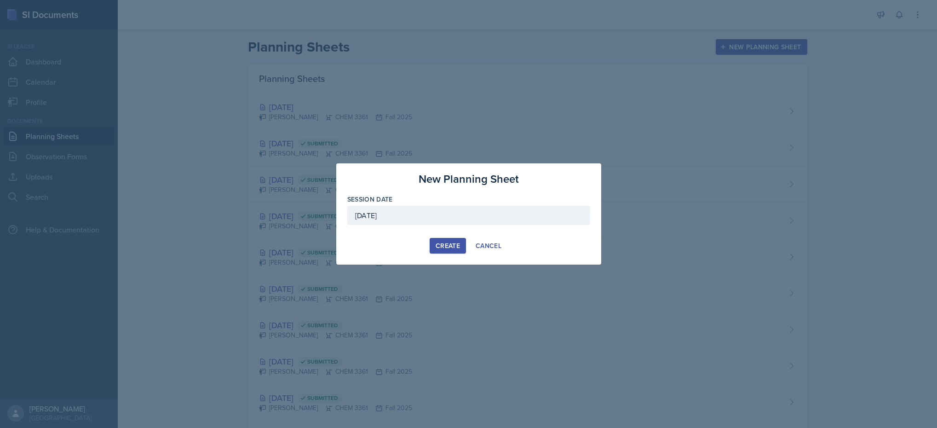
click at [457, 242] on div "Create" at bounding box center [448, 245] width 24 height 7
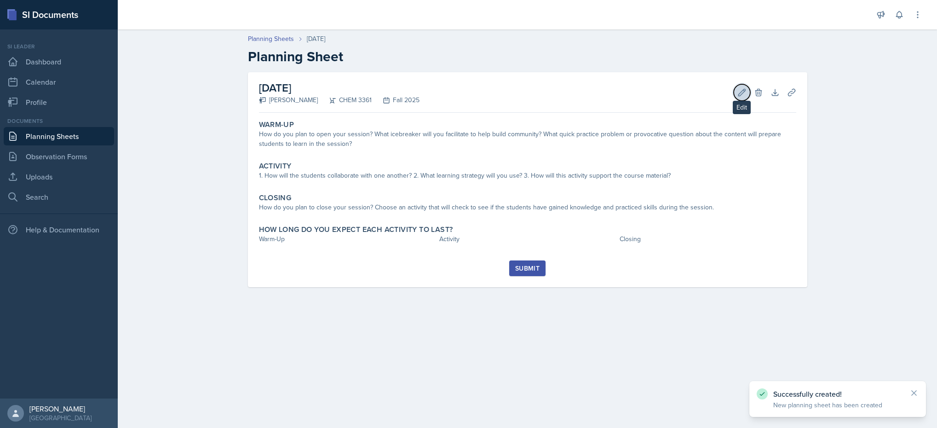
click at [624, 86] on button "Edit" at bounding box center [742, 92] width 17 height 17
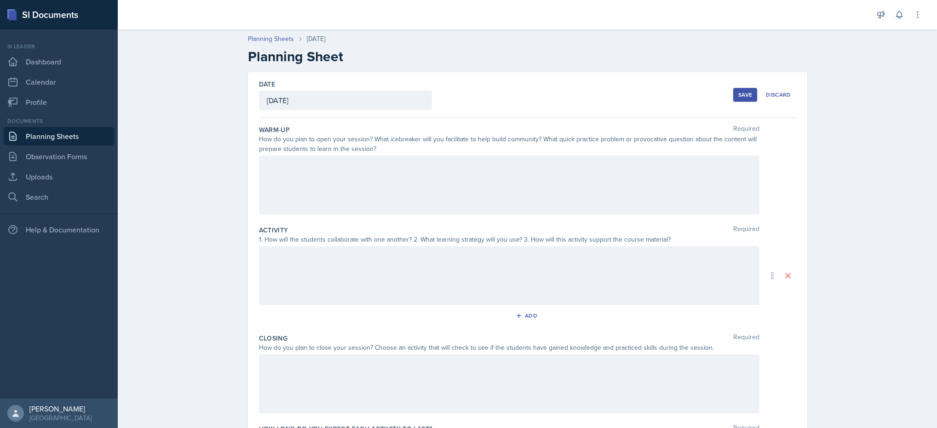
click at [310, 166] on div at bounding box center [509, 184] width 500 height 59
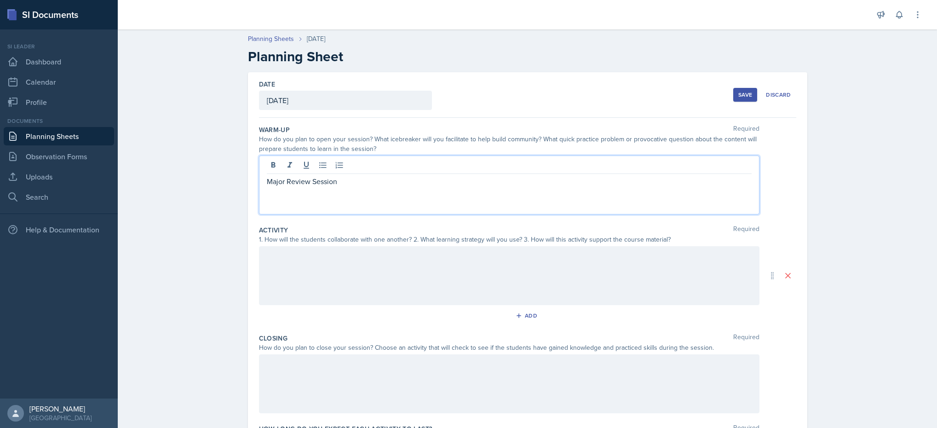
click at [624, 100] on button "Save" at bounding box center [745, 95] width 24 height 14
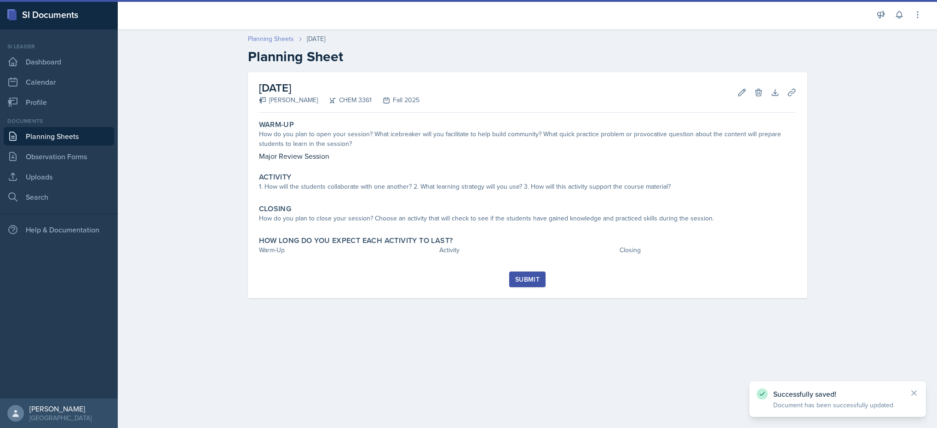
click at [286, 35] on link "Planning Sheets" at bounding box center [271, 39] width 46 height 10
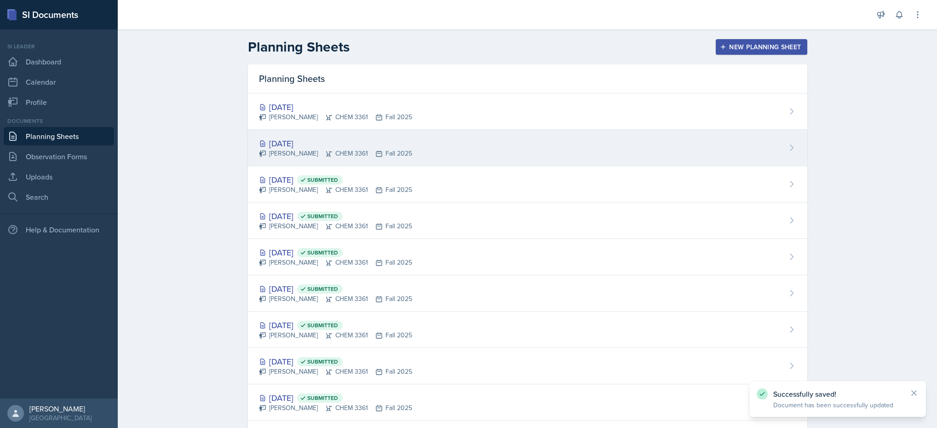
click at [357, 144] on div "[DATE]" at bounding box center [335, 143] width 153 height 12
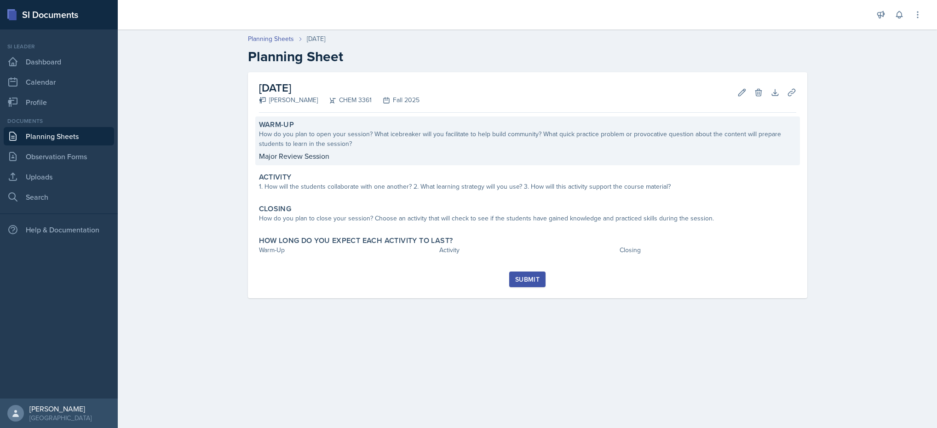
click at [541, 129] on div "How do you plan to open your session? What icebreaker will you facilitate to he…" at bounding box center [527, 138] width 537 height 19
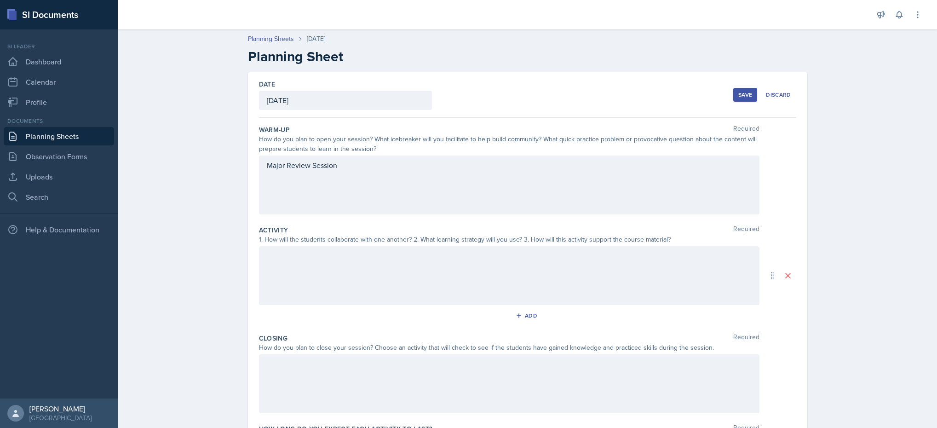
click at [425, 199] on div "Major Review Session" at bounding box center [509, 184] width 500 height 59
click at [266, 36] on link "Planning Sheets" at bounding box center [271, 39] width 46 height 10
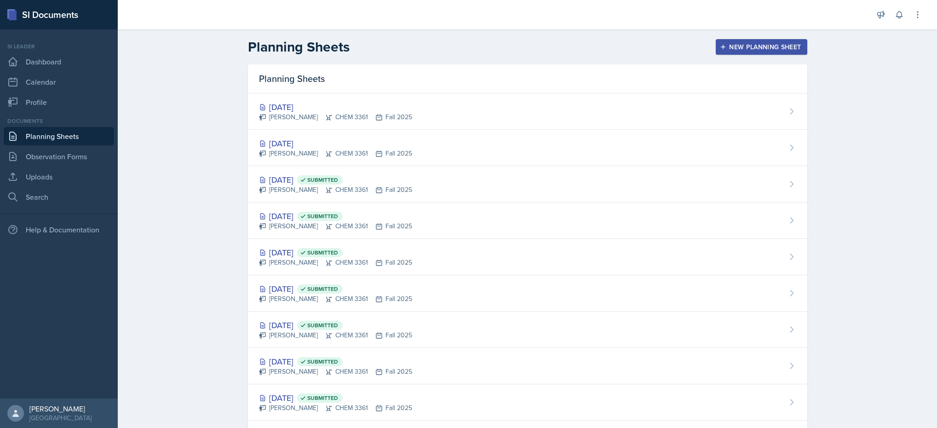
click at [310, 146] on div "[DATE]" at bounding box center [335, 143] width 153 height 12
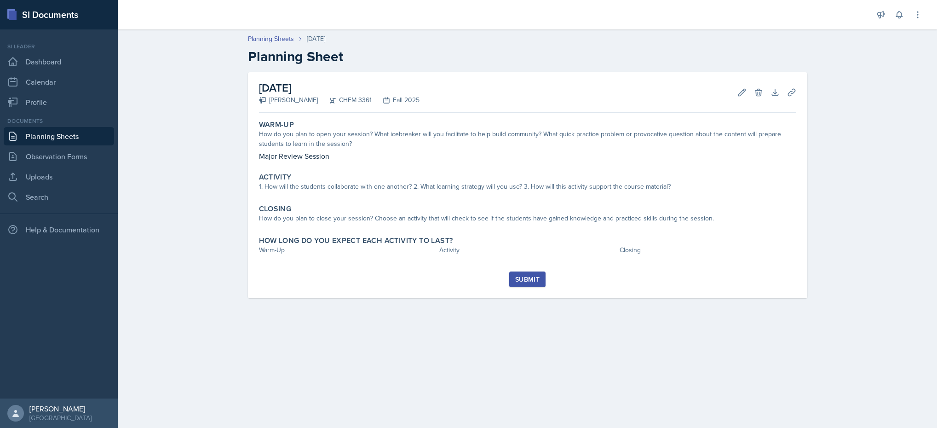
drag, startPoint x: 314, startPoint y: 146, endPoint x: 299, endPoint y: 106, distance: 42.5
click at [299, 106] on div "[DATE] [PERSON_NAME] CHEM 3361 Fall 2025 Edit Delete Download Uploads Autosavin…" at bounding box center [527, 185] width 559 height 226
drag, startPoint x: 299, startPoint y: 106, endPoint x: 282, endPoint y: 40, distance: 68.2
click at [282, 40] on link "Planning Sheets" at bounding box center [271, 39] width 46 height 10
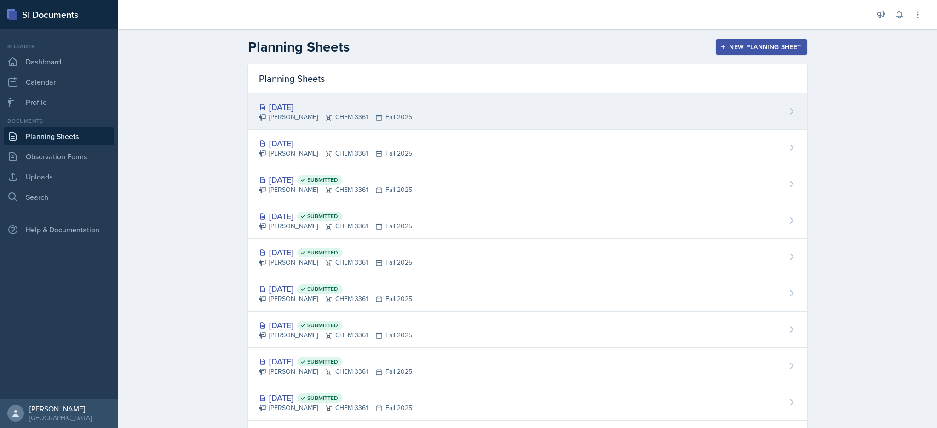
click at [293, 102] on div "[DATE]" at bounding box center [335, 107] width 153 height 12
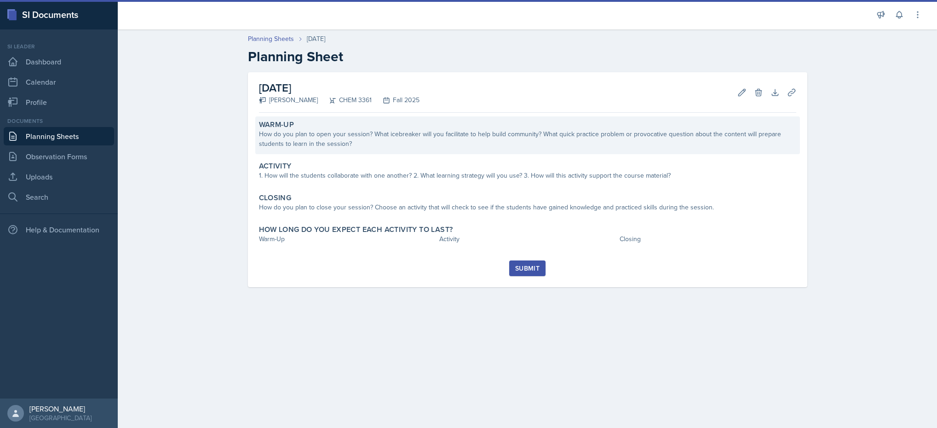
click at [324, 152] on div "Warm-Up How do you plan to open your session? What icebreaker will you facilita…" at bounding box center [527, 135] width 545 height 38
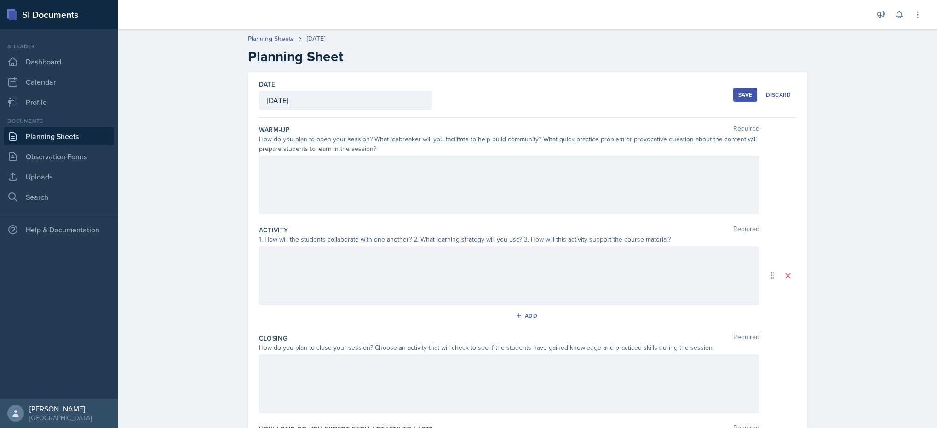
click at [322, 168] on div at bounding box center [509, 184] width 500 height 59
click at [382, 212] on div at bounding box center [509, 184] width 500 height 59
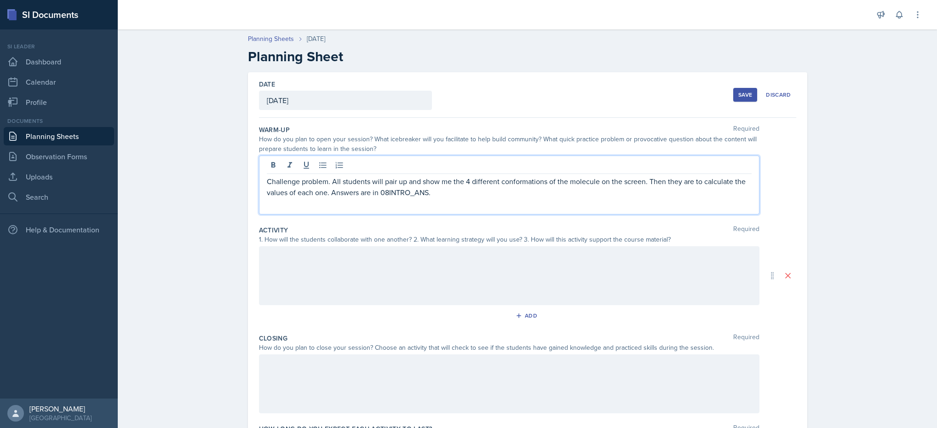
scroll to position [75, 0]
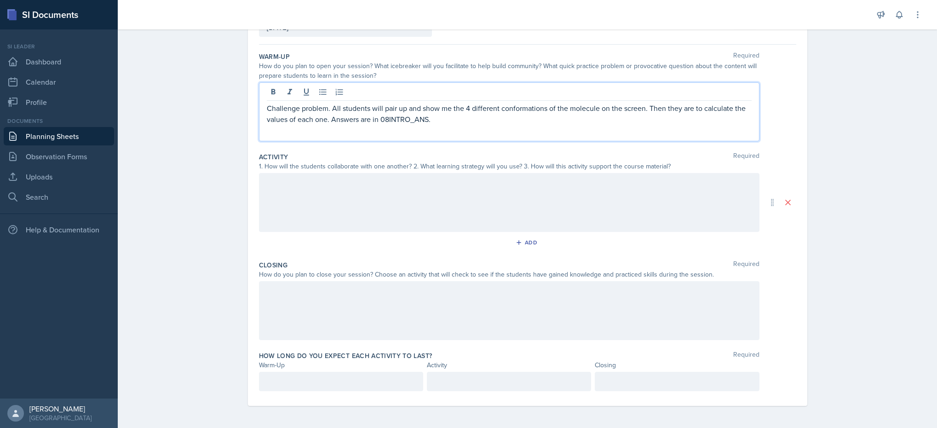
click at [287, 285] on p at bounding box center [341, 381] width 149 height 11
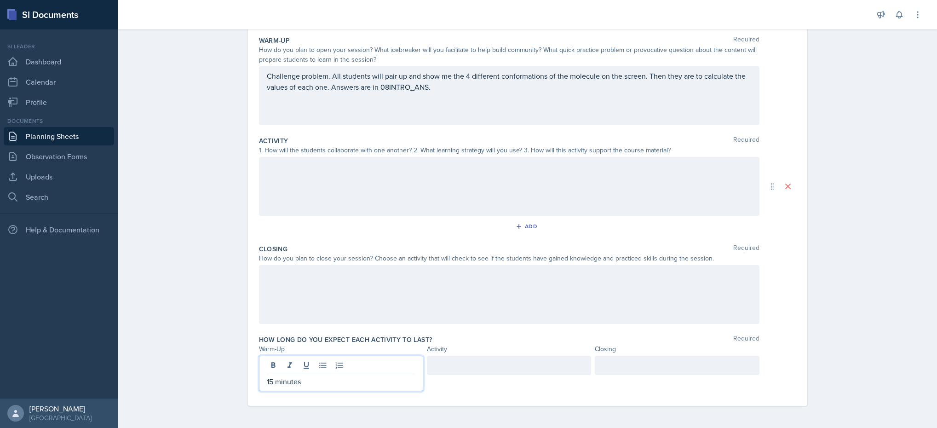
click at [385, 171] on div at bounding box center [509, 186] width 500 height 59
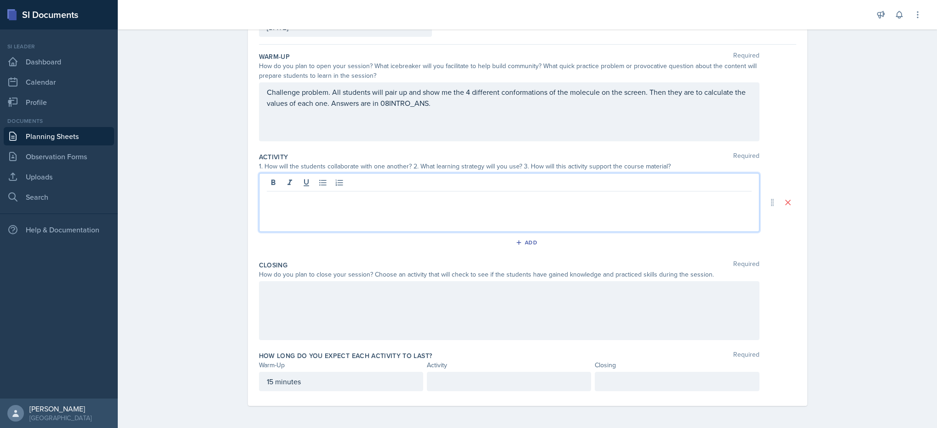
scroll to position [75, 0]
